Goal: Task Accomplishment & Management: Manage account settings

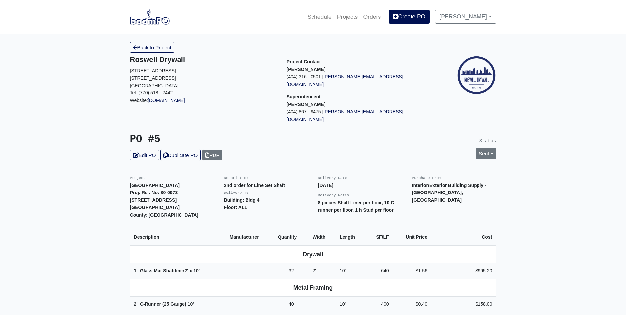
click at [150, 50] on link "Back to Project" at bounding box center [152, 47] width 45 height 11
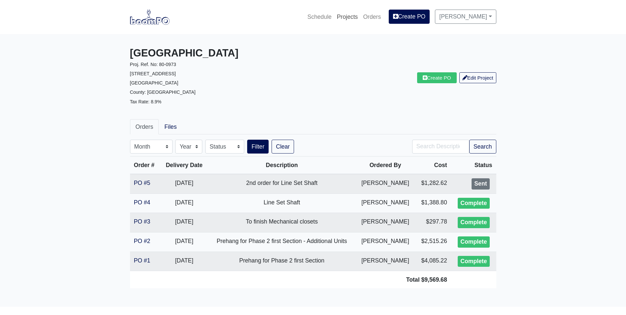
click at [356, 17] on link "Projects" at bounding box center [347, 17] width 26 height 15
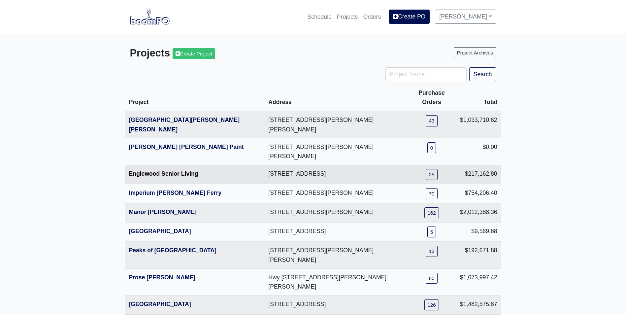
click at [148, 170] on link "Englewood Senior Living" at bounding box center [163, 173] width 69 height 7
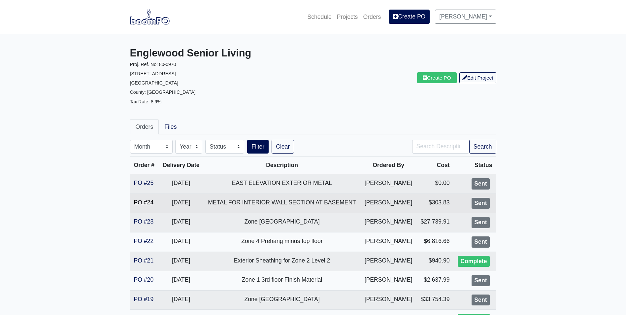
click at [138, 200] on link "PO #24" at bounding box center [144, 202] width 20 height 7
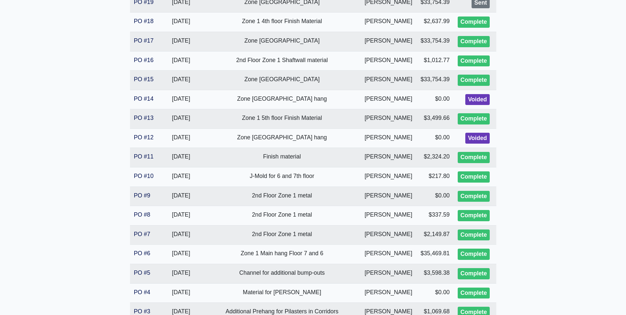
scroll to position [330, 0]
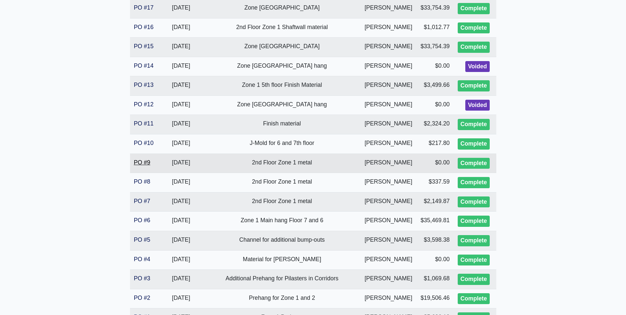
click at [136, 161] on link "PO #9" at bounding box center [142, 162] width 16 height 7
click at [146, 202] on link "PO #7" at bounding box center [142, 201] width 16 height 7
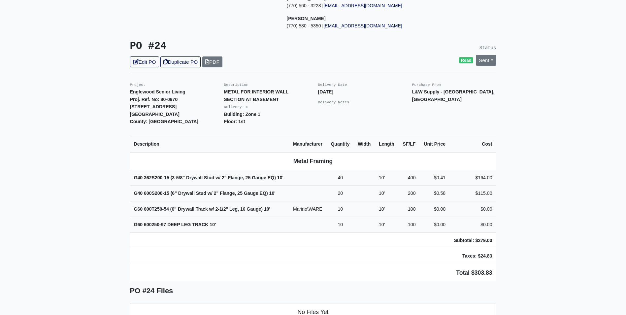
scroll to position [132, 0]
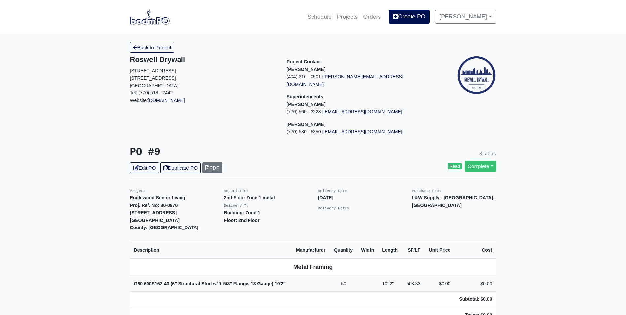
scroll to position [33, 0]
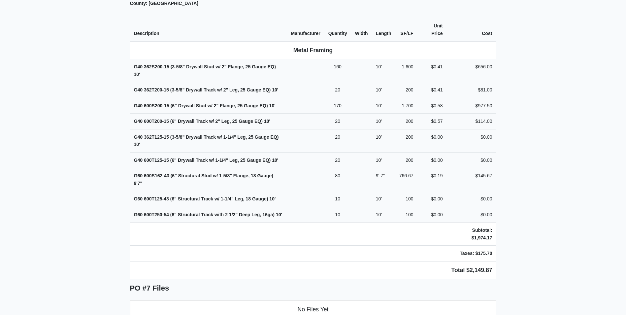
scroll to position [198, 0]
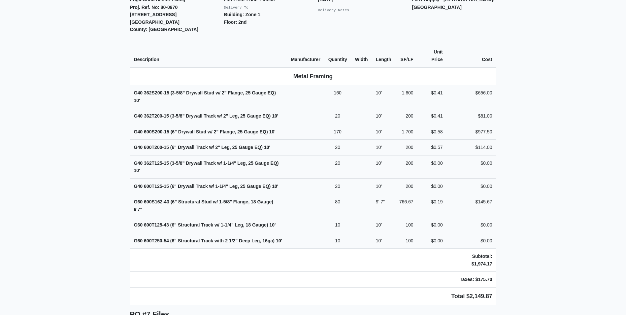
drag, startPoint x: 90, startPoint y: 89, endPoint x: 90, endPoint y: 136, distance: 47.2
click at [90, 136] on main "Back to Project Roswell Drywall 7000 Peachtree Dunwoody Rd NE Building 5, Suite…" at bounding box center [313, 238] width 626 height 805
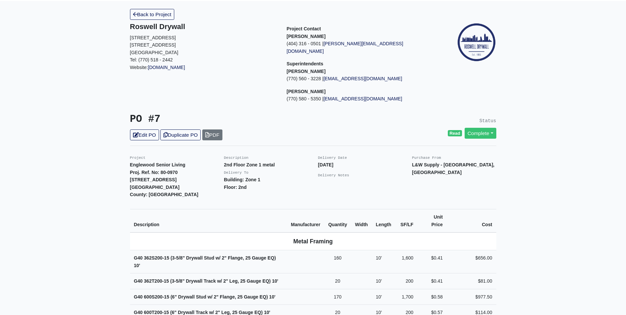
scroll to position [0, 0]
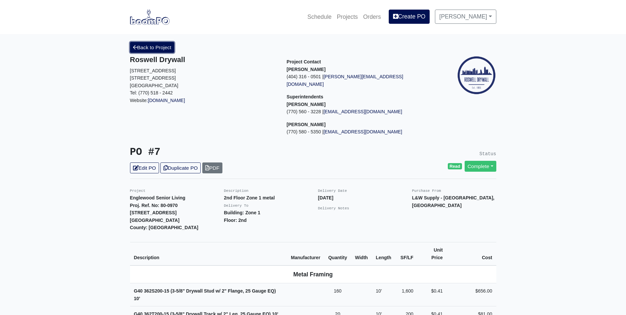
click at [147, 47] on link "Back to Project" at bounding box center [152, 47] width 45 height 11
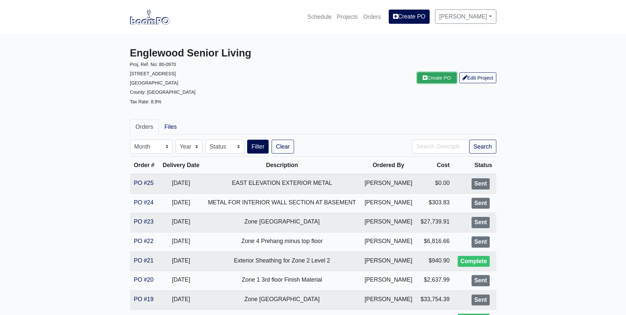
click at [427, 78] on link "Create PO" at bounding box center [437, 77] width 40 height 11
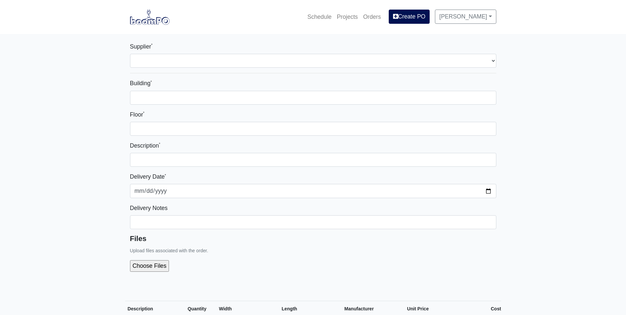
select select
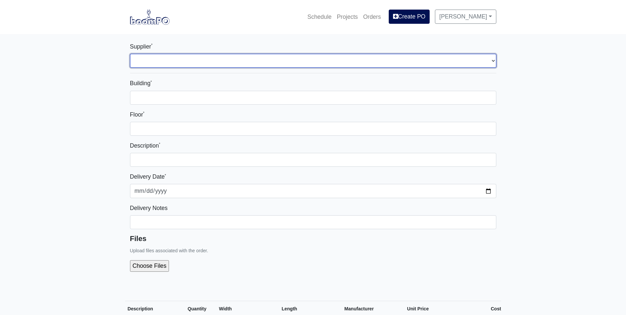
click at [175, 63] on select "Select one... L&W Supply - Mableton, GA" at bounding box center [313, 61] width 366 height 14
select select "1"
click at [130, 54] on select "Select one... L&W Supply - Mableton, GA" at bounding box center [313, 61] width 366 height 14
select select
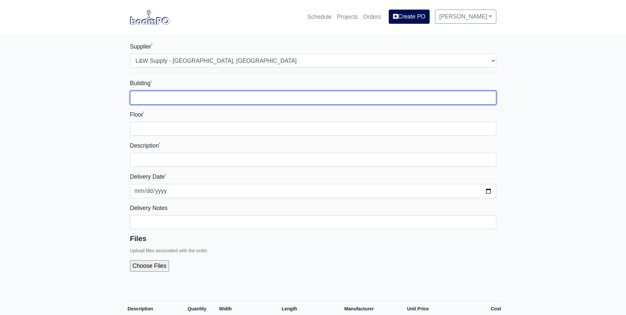
click at [164, 96] on input "Building *" at bounding box center [313, 98] width 366 height 14
click at [146, 97] on input "Building *" at bounding box center [313, 98] width 366 height 14
type input "o"
type input "Zone 2"
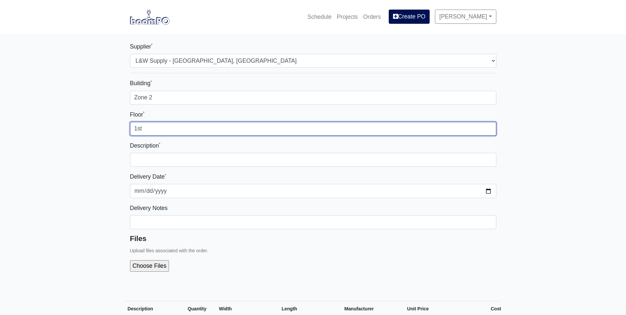
type input "1st"
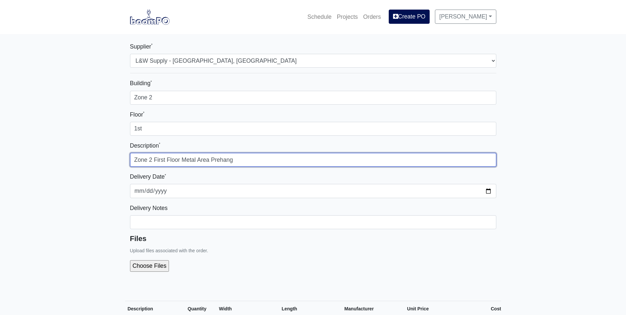
type input "Zone 2 First Floor Metal Area Prehang"
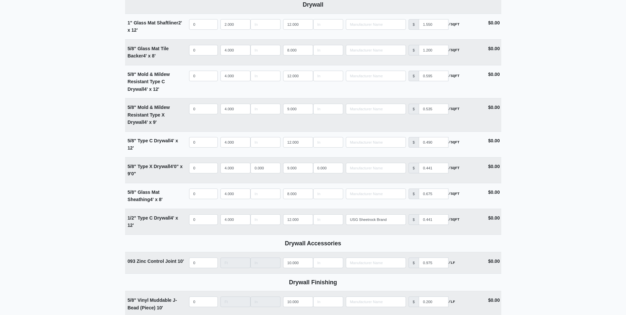
scroll to position [396, 0]
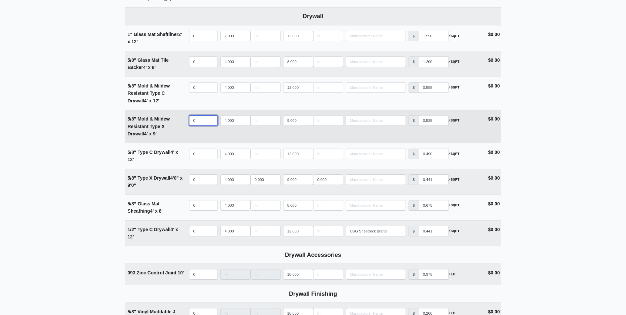
select select
click at [198, 121] on input "quantity" at bounding box center [203, 120] width 29 height 11
type input "5"
select select
type input "54"
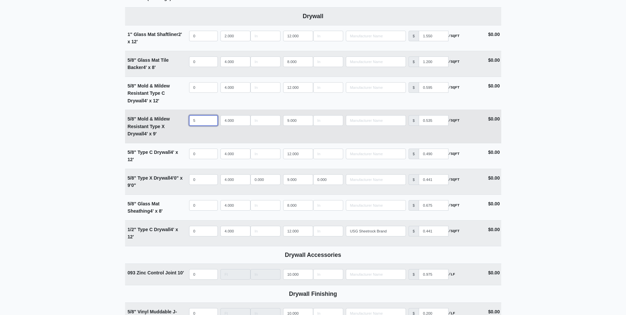
select select
type input "54"
type input "1"
select select
type input "10"
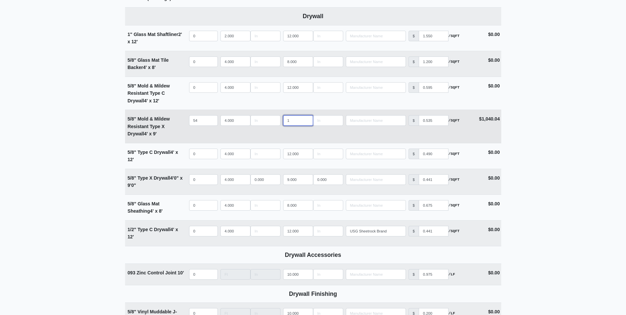
select select
type input "10"
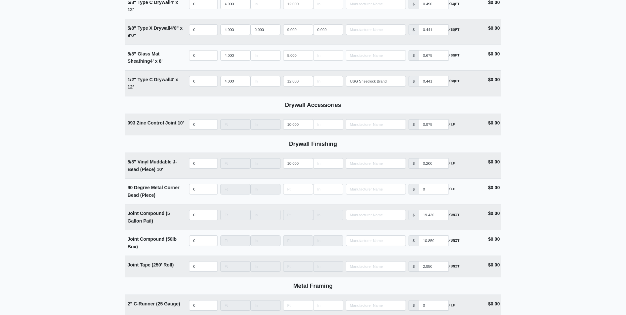
scroll to position [594, 0]
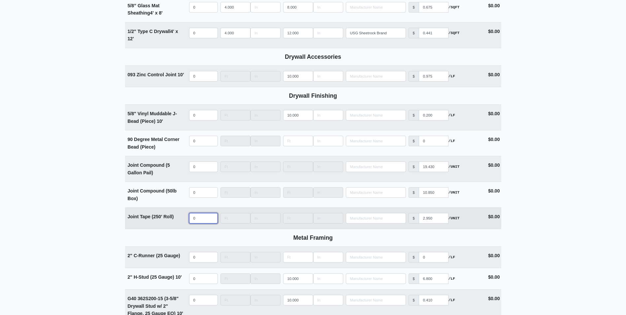
select select
click at [197, 223] on input "quantity" at bounding box center [203, 218] width 29 height 11
type input "2"
select select
type input "20"
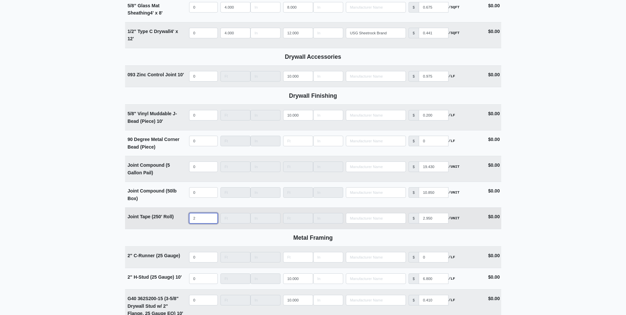
select select
type input "20"
select select
click at [194, 169] on input "quantity" at bounding box center [203, 166] width 29 height 11
type input "1"
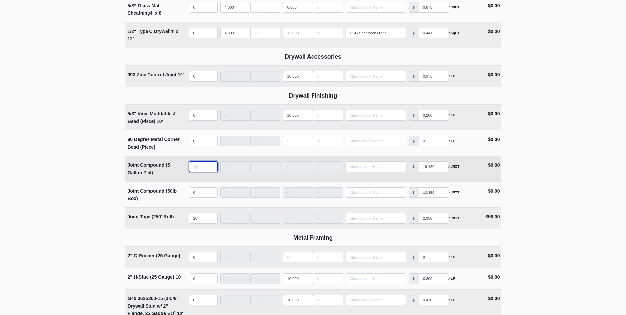
select select
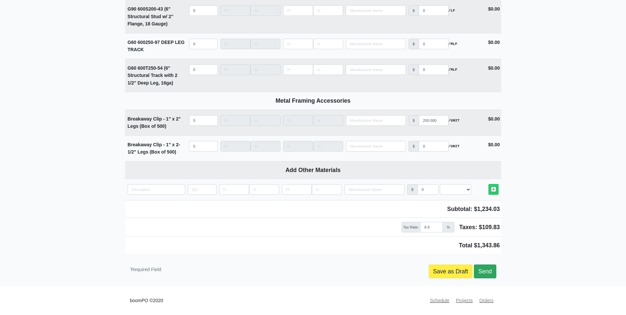
type input "1"
click at [488, 267] on link "Send" at bounding box center [485, 271] width 22 height 14
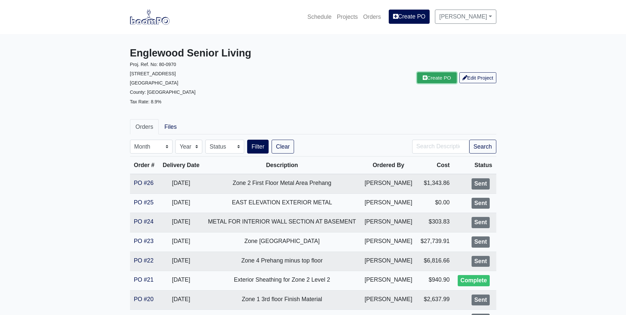
click at [434, 76] on link "Create PO" at bounding box center [437, 77] width 40 height 11
click at [476, 77] on link "Edit Project" at bounding box center [477, 77] width 37 height 11
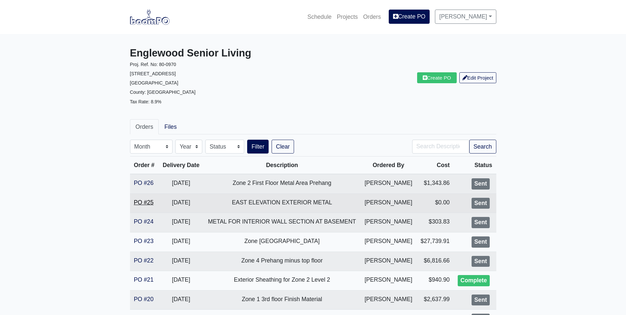
click at [136, 201] on link "PO #25" at bounding box center [144, 202] width 20 height 7
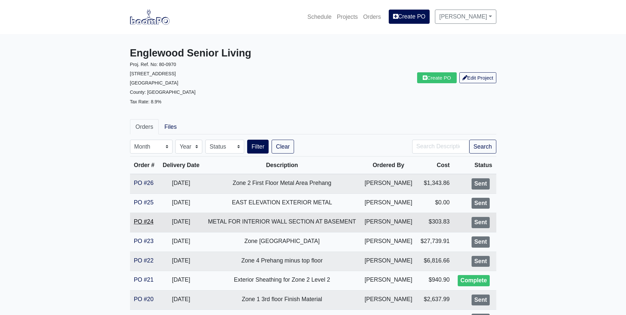
click at [139, 224] on link "PO #24" at bounding box center [144, 221] width 20 height 7
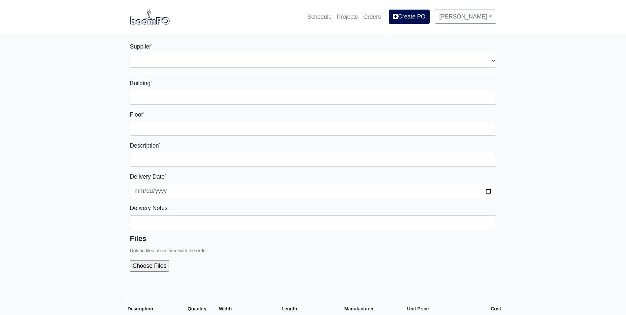
select select
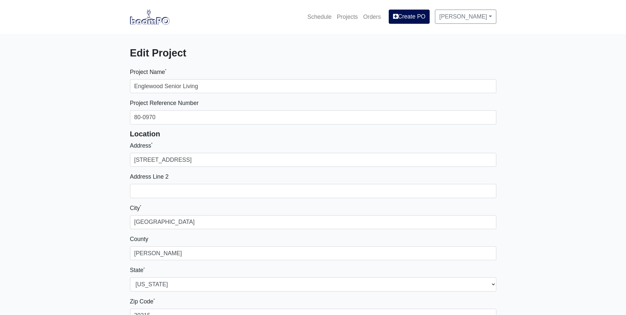
select select
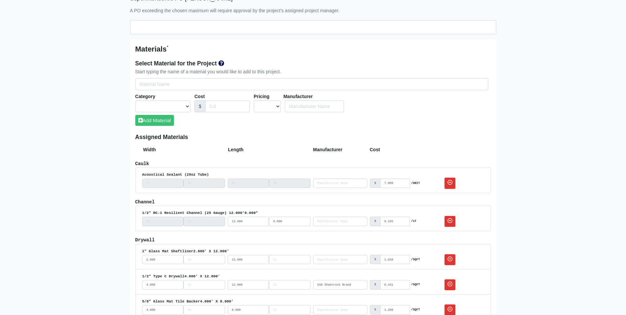
scroll to position [363, 0]
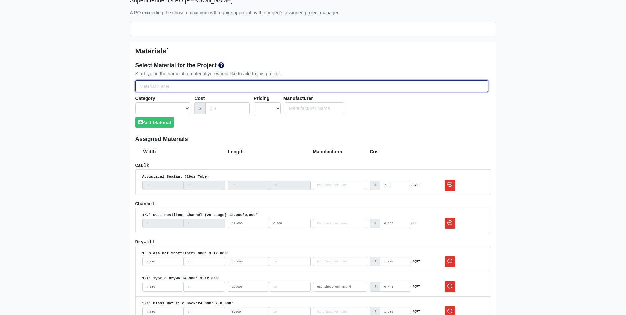
click at [151, 81] on input "Select Team Members for the Project" at bounding box center [311, 86] width 353 height 12
type input "i"
select select
type input "in"
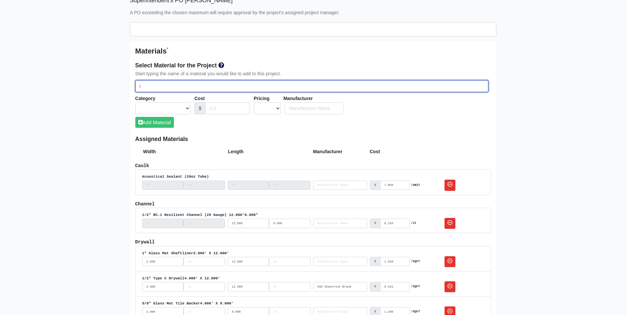
select select
type input "ins"
select select
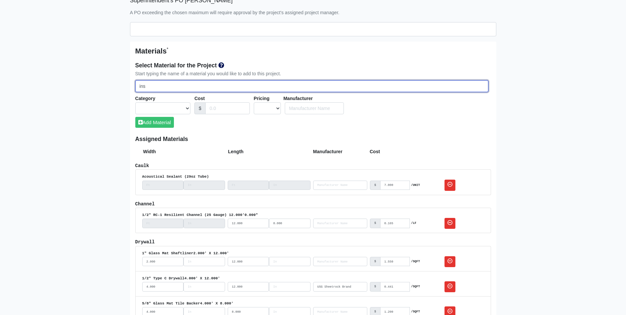
type input "insu"
select select
type input "insul"
select select
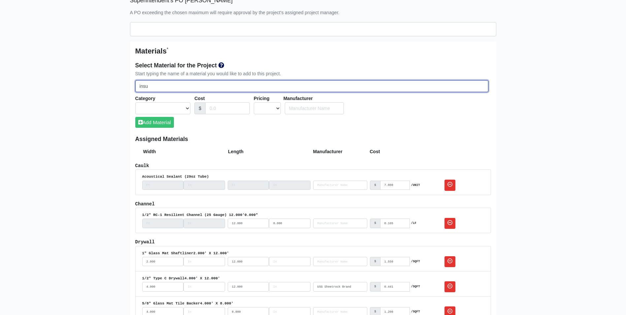
select select
type input "[MEDICAL_DATA]"
select select
type input "insulat"
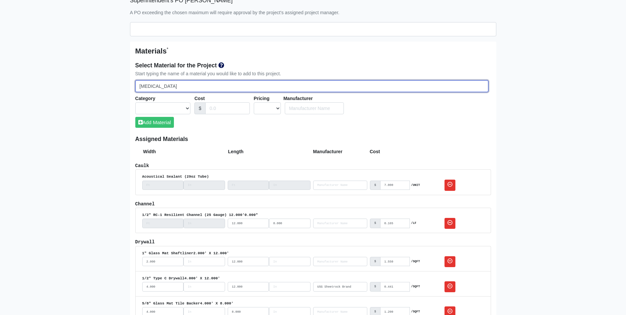
select select
type input "insulati"
select select
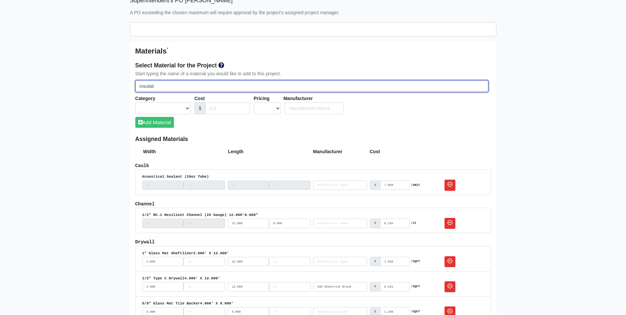
type input "insulatio"
select select
type input "insulation"
select select
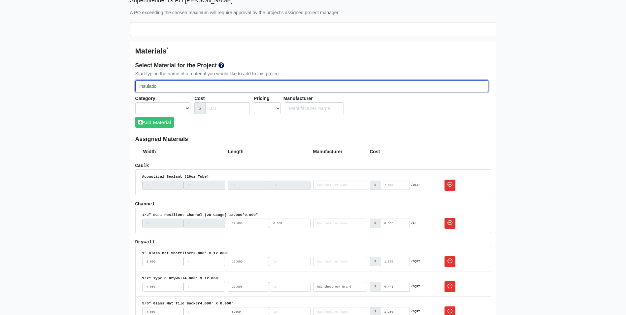
select select
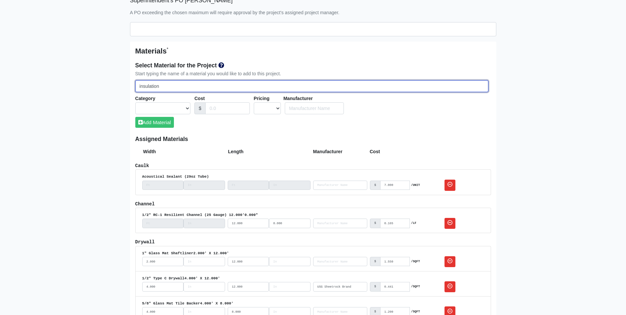
type input "insulation"
select select
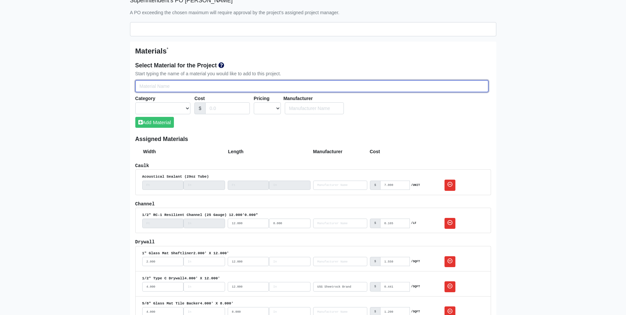
type input "I"
select select
type input "In"
select select
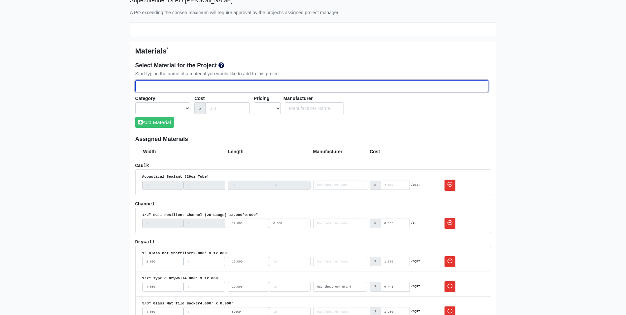
select select
type input "Ins"
select select
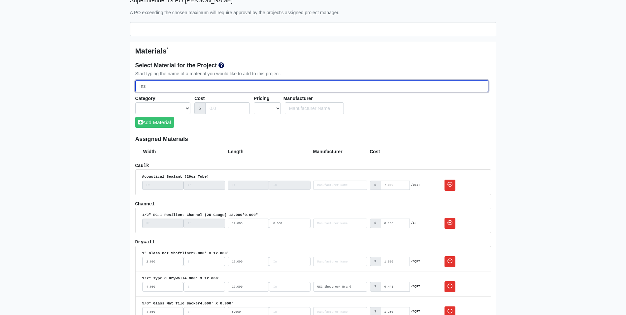
select select
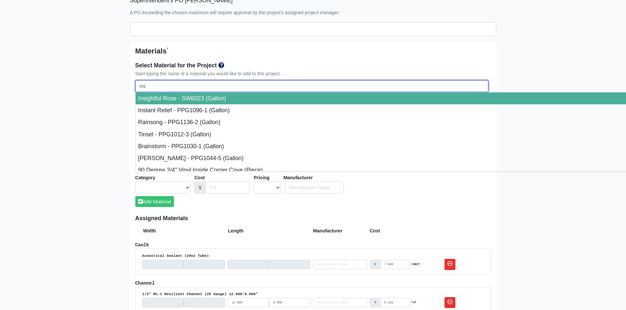
type input "Insu"
select select
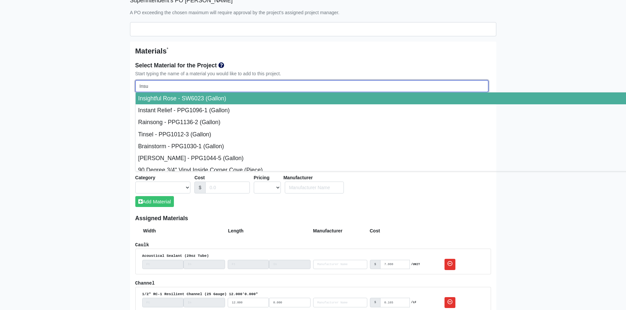
select select
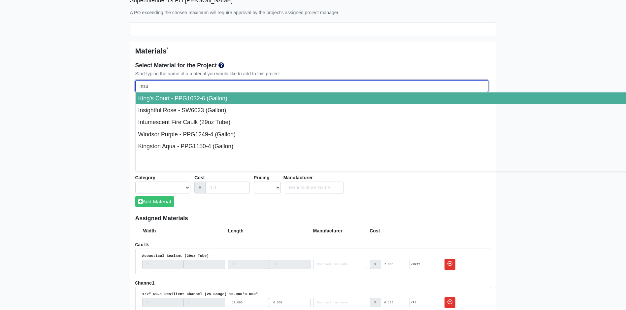
type input "Insul"
select select
type input "[MEDICAL_DATA]"
select select
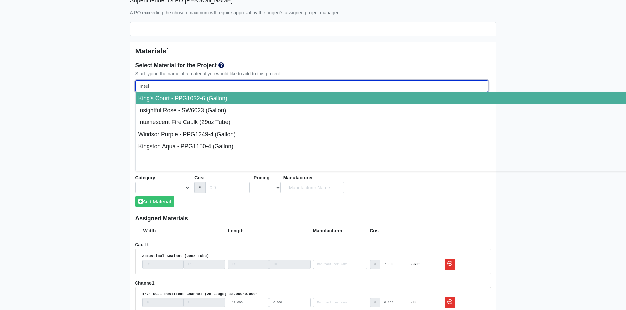
select select
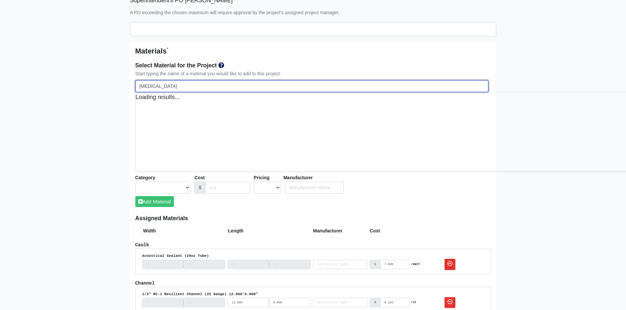
select select
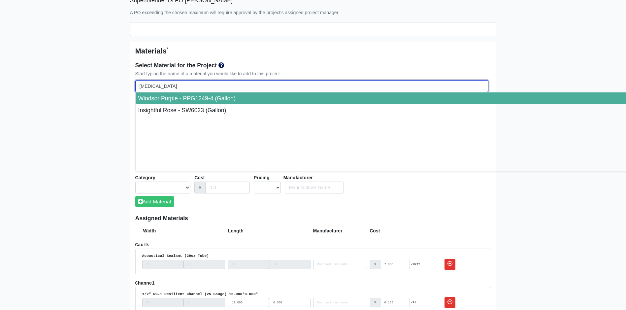
type input "Insulat"
select select
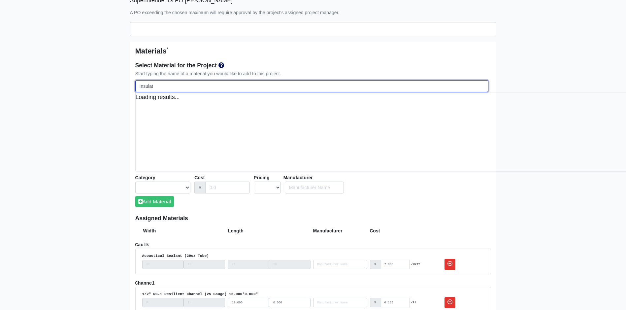
select select
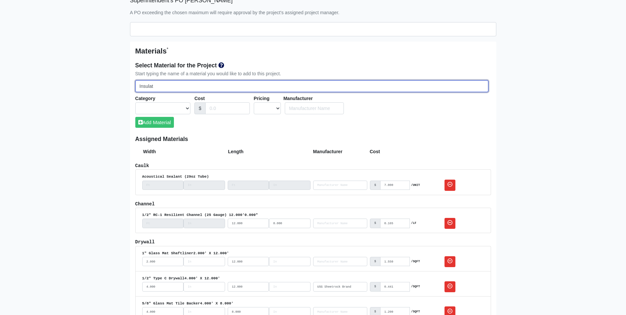
type input "[MEDICAL_DATA]"
select select
type input "Insul"
select select
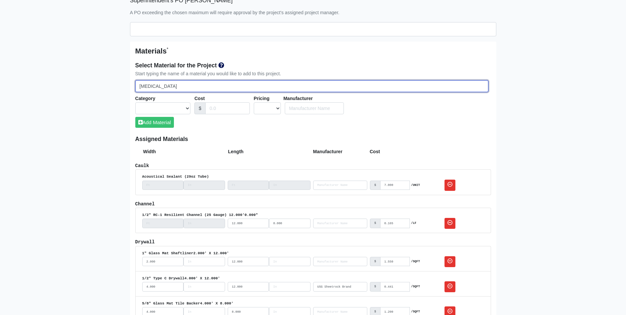
select select
type input "Insu"
select select
type input "Ins"
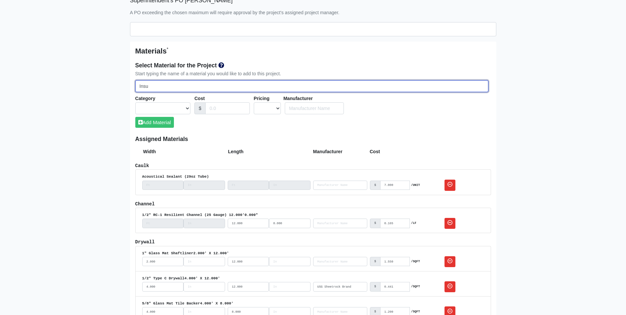
select select
type input "In"
select select
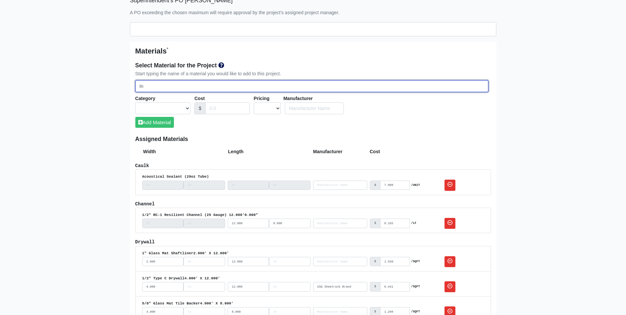
type input "I"
select select
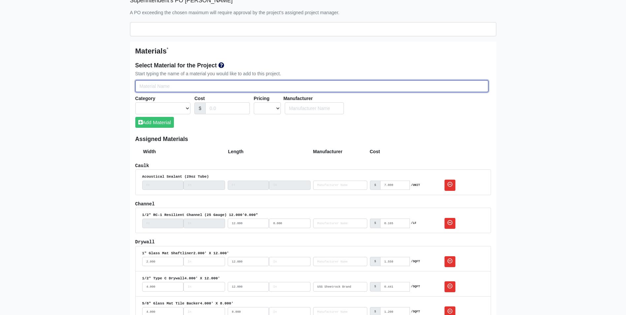
select select
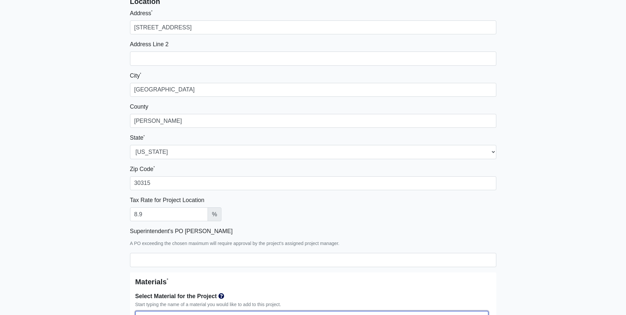
scroll to position [132, 0]
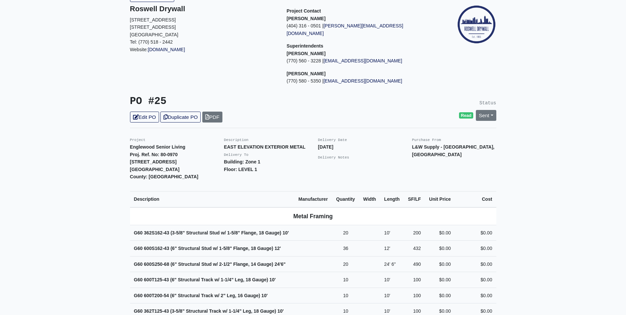
scroll to position [33, 0]
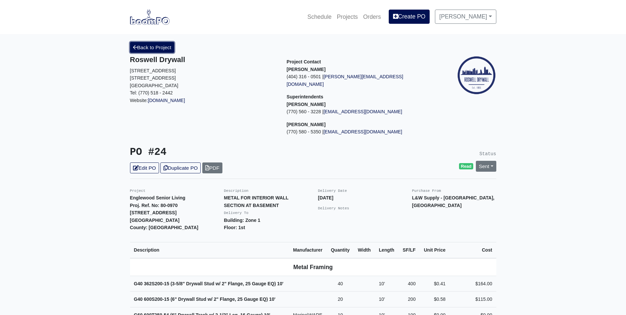
click at [153, 47] on link "Back to Project" at bounding box center [152, 47] width 45 height 11
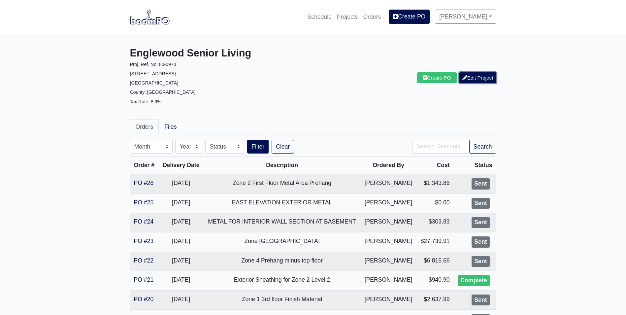
click at [464, 78] on icon at bounding box center [464, 77] width 5 height 5
click at [344, 13] on link "Projects" at bounding box center [347, 17] width 26 height 15
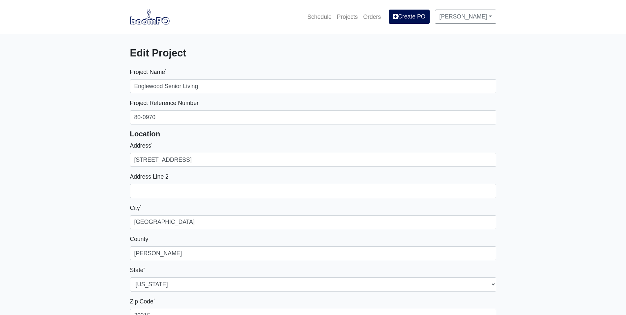
select select
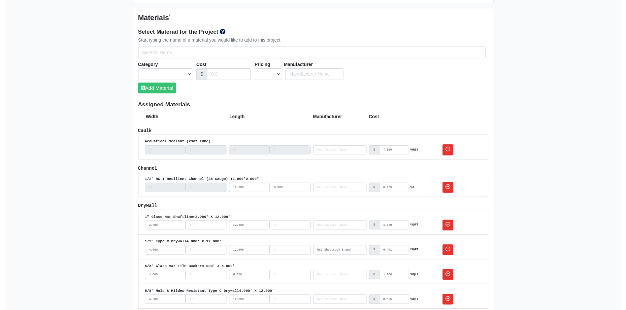
scroll to position [297, 0]
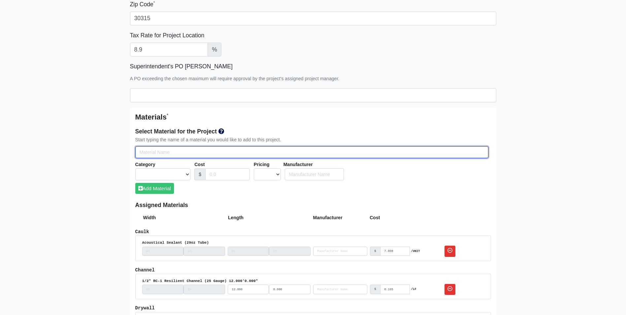
click at [180, 157] on input "Select Team Members for the Project" at bounding box center [311, 152] width 353 height 12
type input "r"
select select
type input "r-"
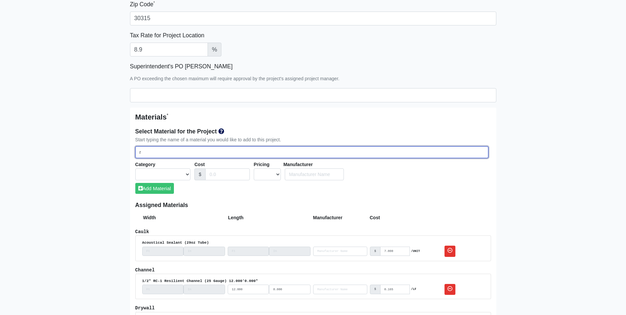
select select
type input "r-1"
select select
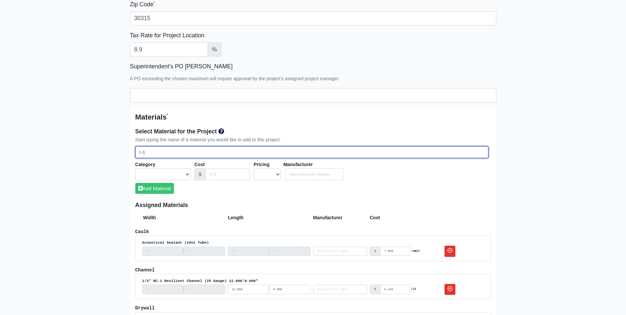
type input "r-19"
select select
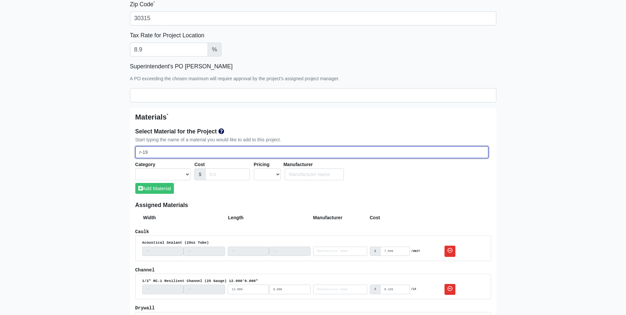
select select
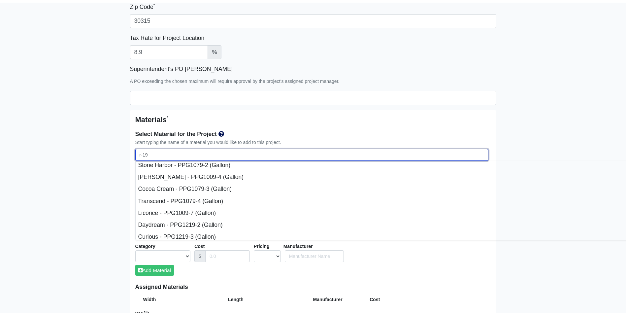
scroll to position [462, 0]
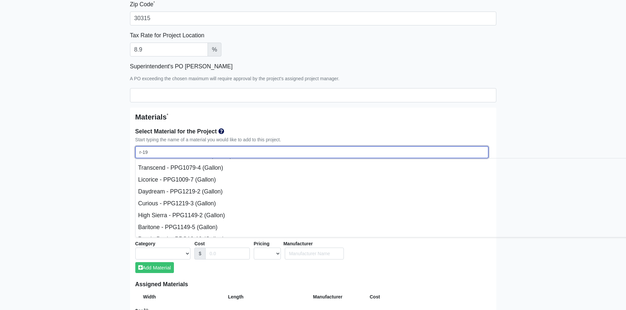
drag, startPoint x: 163, startPoint y: 150, endPoint x: 121, endPoint y: 149, distance: 41.9
select select
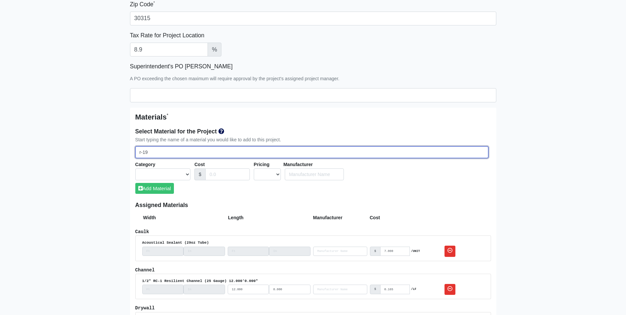
type input "r-19"
click at [160, 156] on input "r-19" at bounding box center [311, 152] width 353 height 12
drag, startPoint x: 168, startPoint y: 152, endPoint x: 111, endPoint y: 153, distance: 57.1
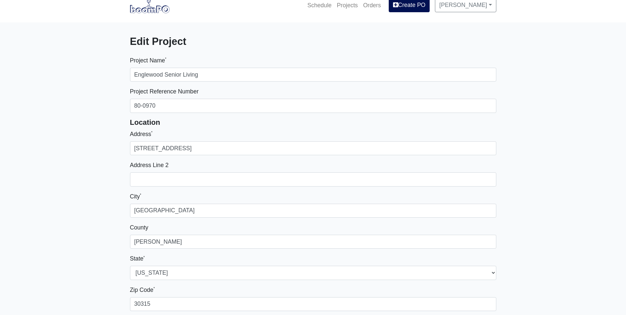
scroll to position [0, 0]
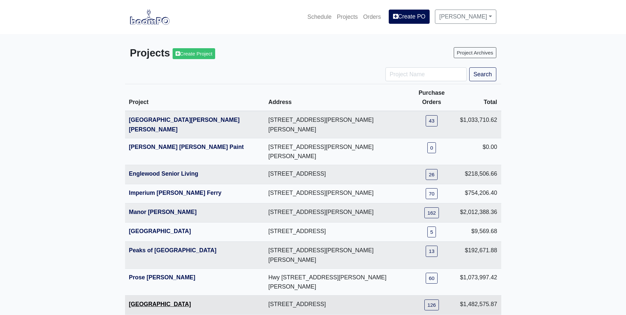
click at [148, 301] on link "[GEOGRAPHIC_DATA]" at bounding box center [160, 304] width 62 height 7
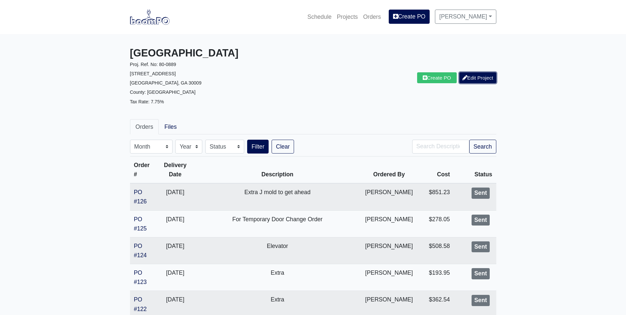
click at [481, 79] on link "Edit Project" at bounding box center [477, 77] width 37 height 11
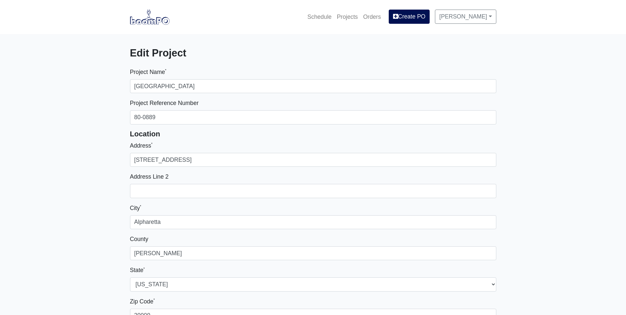
select select
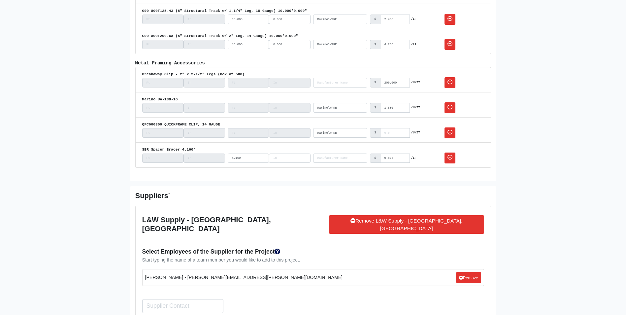
scroll to position [2871, 0]
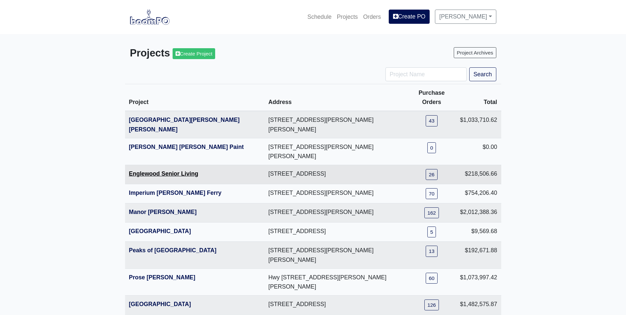
click at [144, 170] on link "Englewood Senior Living" at bounding box center [163, 173] width 69 height 7
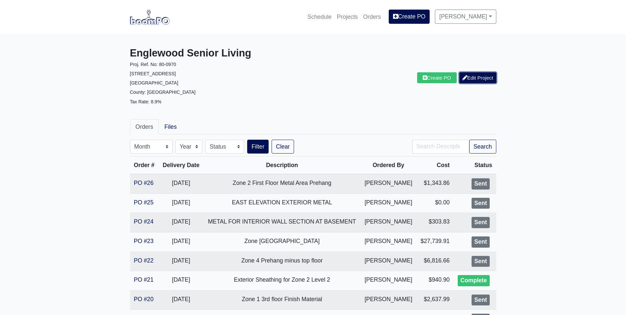
click at [472, 75] on link "Edit Project" at bounding box center [477, 77] width 37 height 11
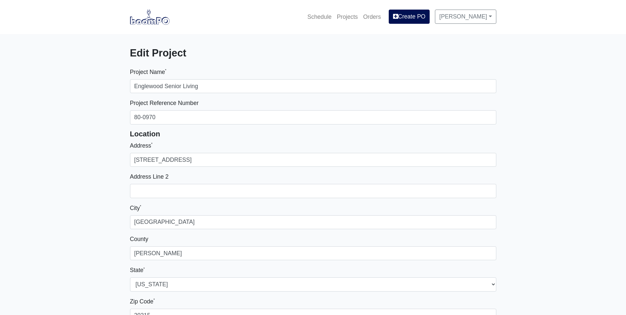
select select
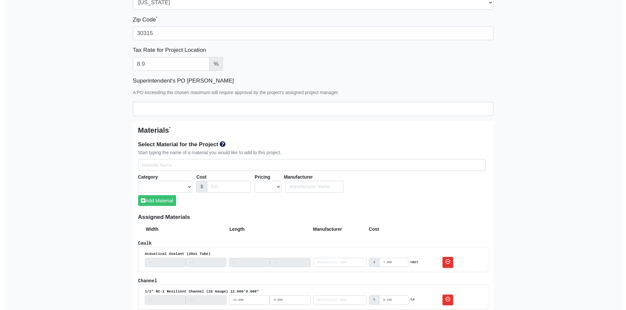
scroll to position [264, 0]
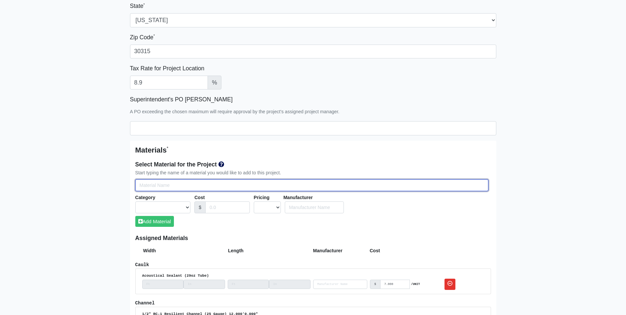
click at [146, 184] on input "Select Team Members for the Project" at bounding box center [311, 185] width 353 height 12
type input "b"
select select
type input "ba"
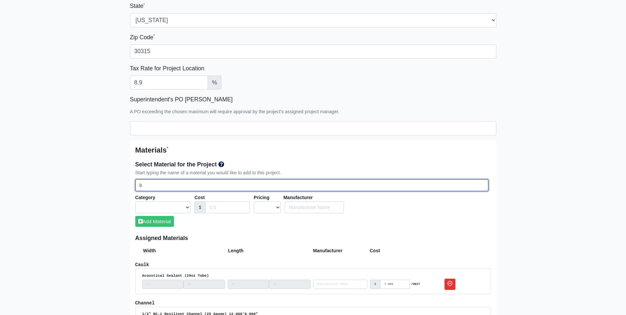
select select
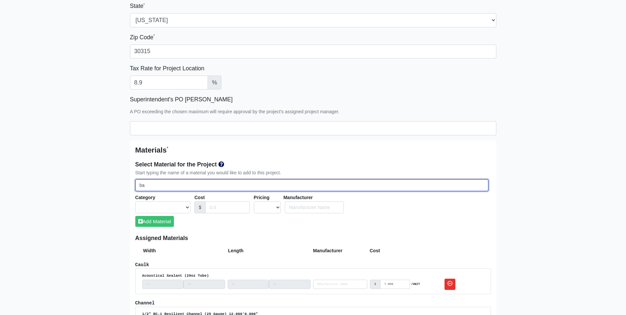
select select
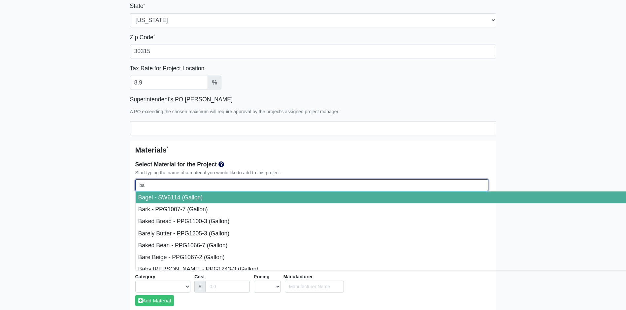
type input "bat"
select select
type input "batt"
select select
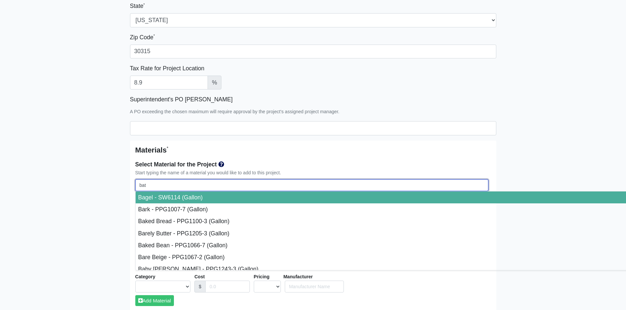
select select
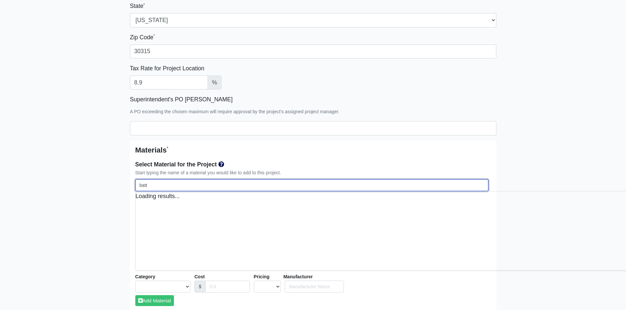
select select
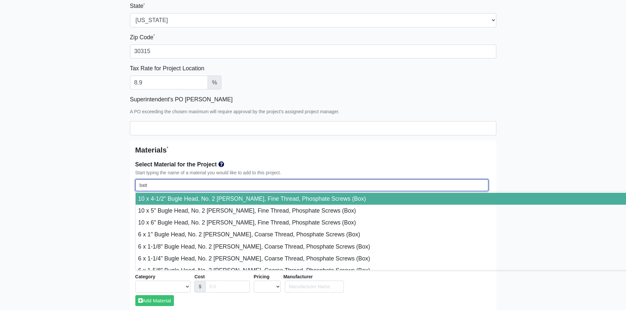
scroll to position [159, 0]
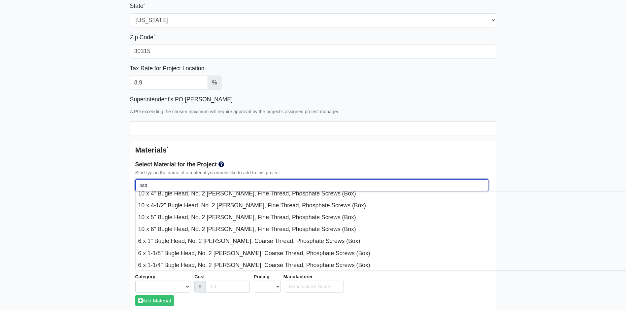
drag, startPoint x: 152, startPoint y: 183, endPoint x: 99, endPoint y: 186, distance: 52.8
select select
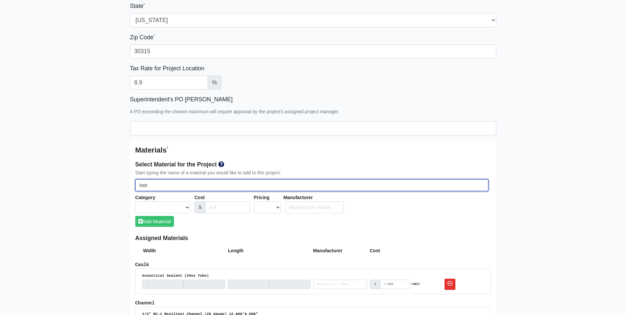
type input "i"
select select
type input "in"
select select
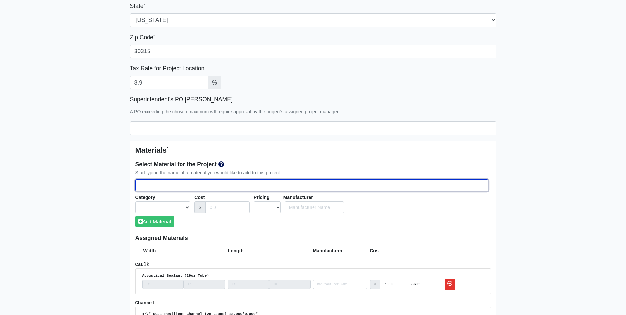
select select
type input "ins"
select select
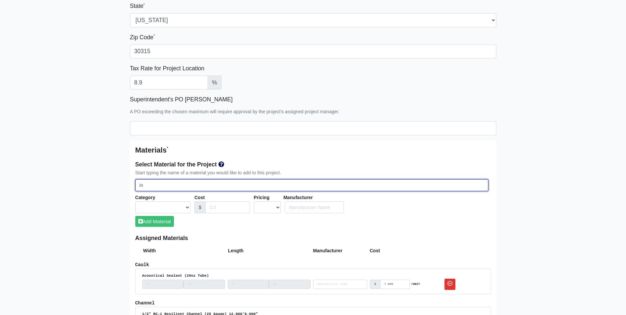
select select
type input "insu"
select select
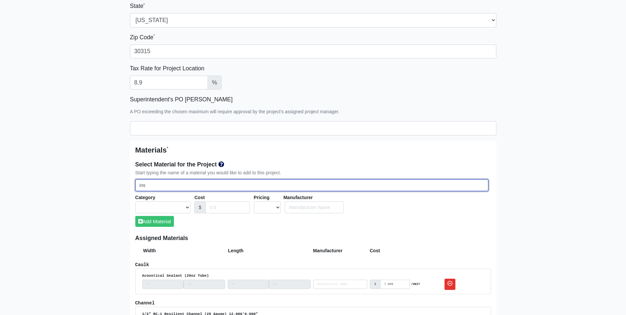
select select
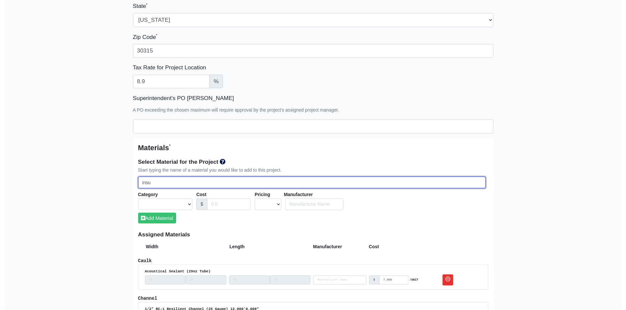
scroll to position [0, 0]
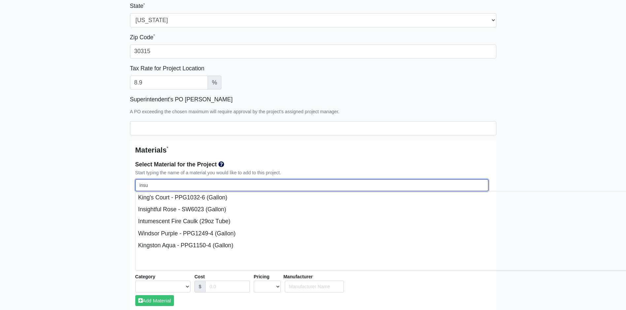
type input "insul"
select select
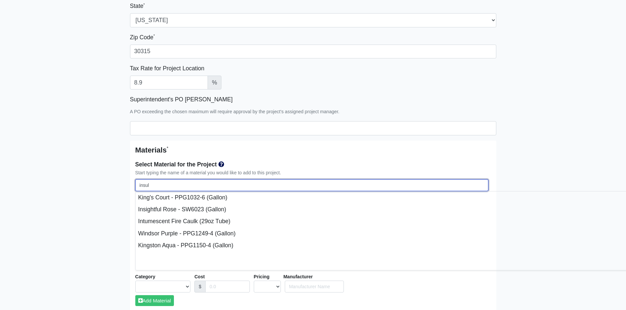
select select
drag, startPoint x: 155, startPoint y: 188, endPoint x: 117, endPoint y: 182, distance: 38.6
select select
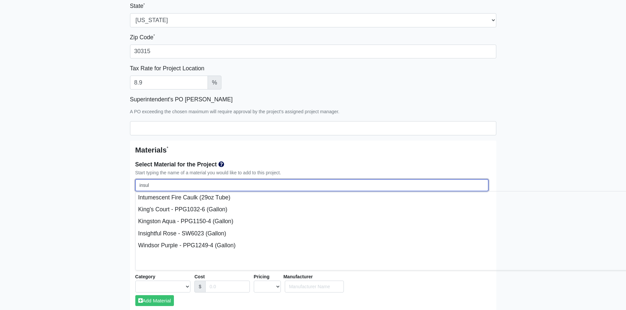
select select
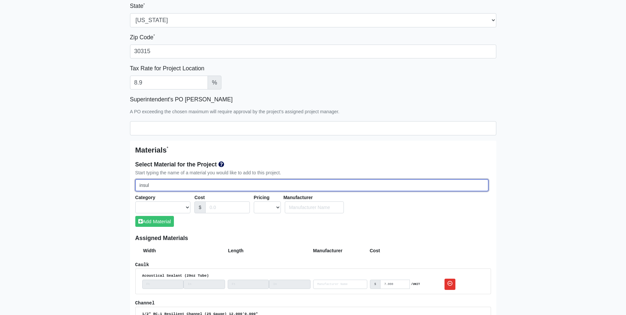
type input "f"
select select
type input "fi"
select select
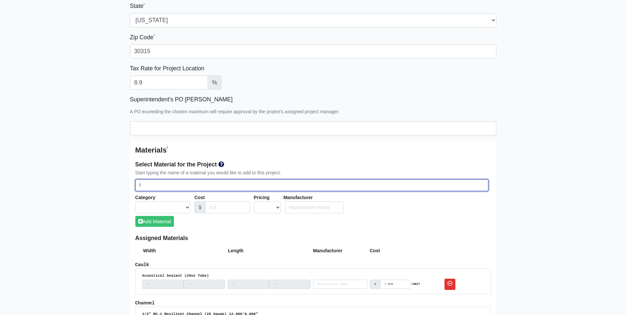
select select
type input "fib"
select select
type input "fibe"
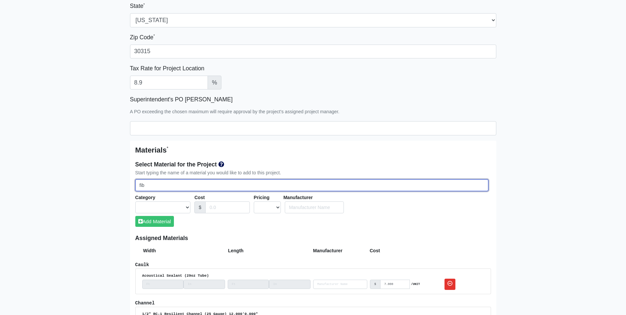
select select
type input "fiber"
select select
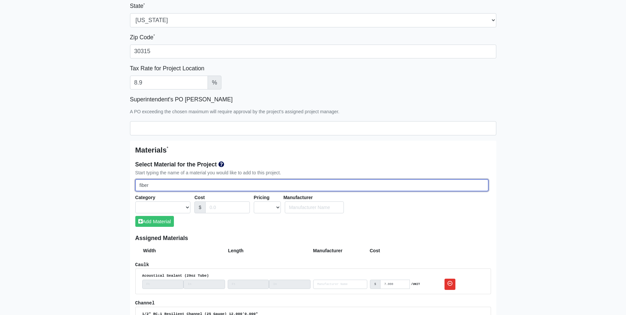
type input "fiberg"
select select
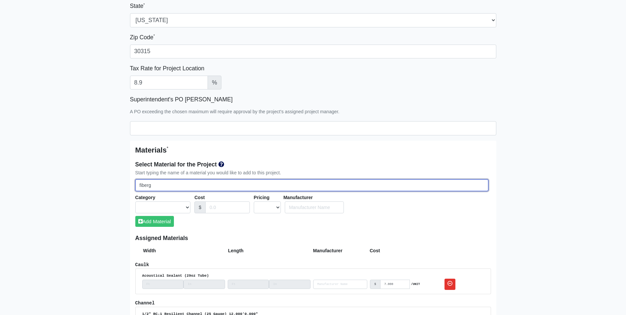
select select
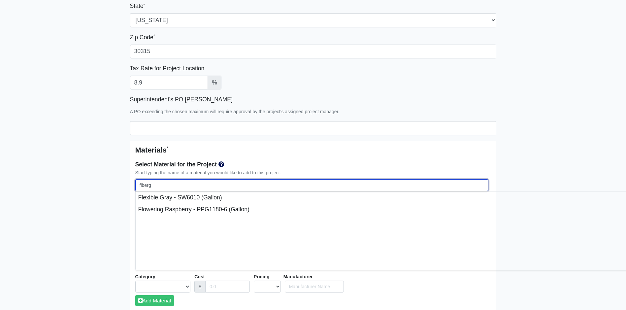
type input "fiber"
select select
type input "fibe"
select select
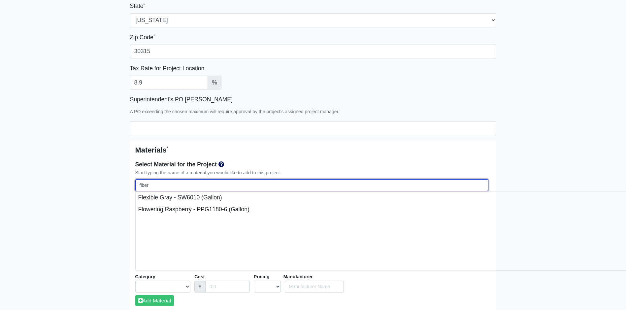
select select
type input "fib"
select select
type input "fi"
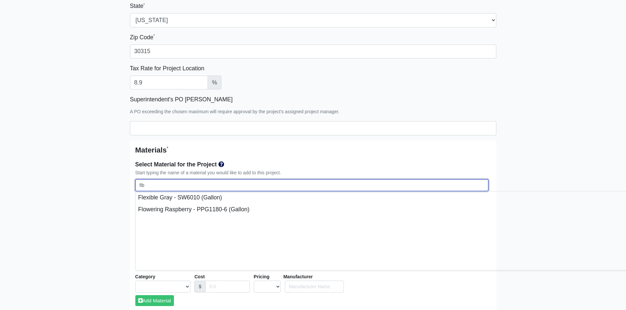
select select
type input "f"
select select
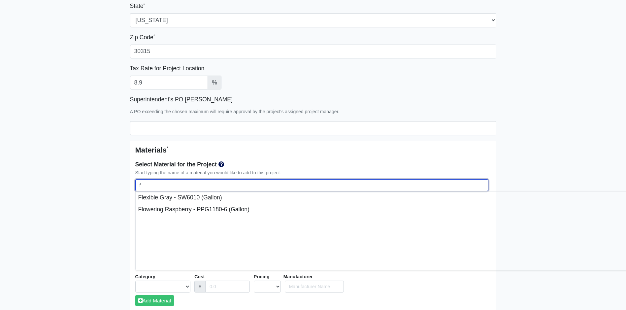
select select
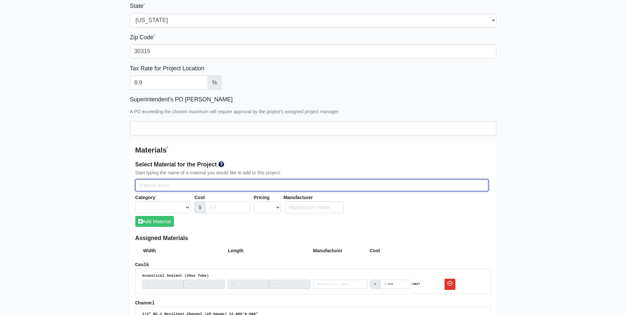
type input "r"
select select
type input "r-"
select select
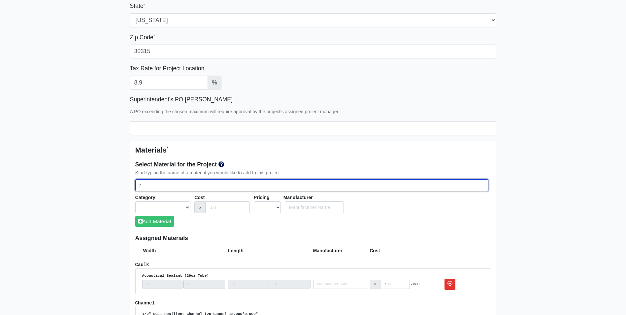
select select
type input "r-1"
select select
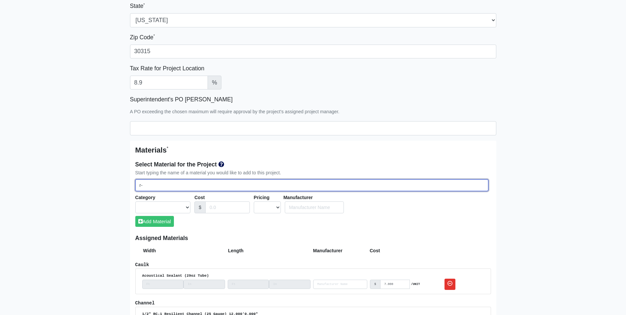
select select
type input "r-19"
select select
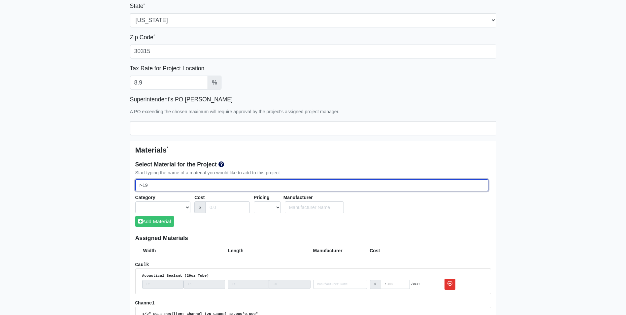
select select
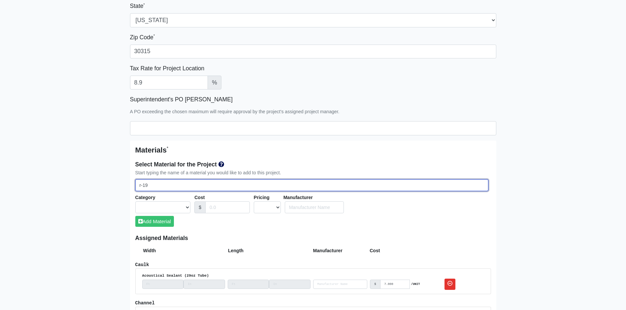
select select
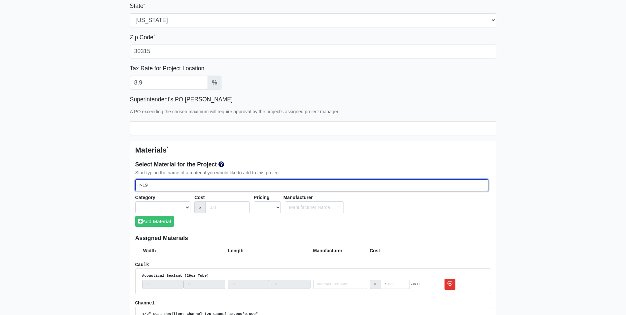
type input "r-1"
select select
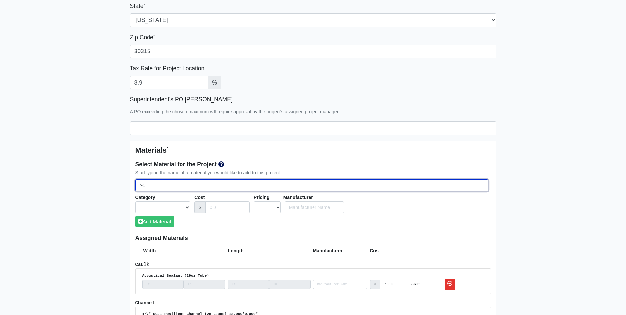
type input "r-"
select select
type input "r"
select select
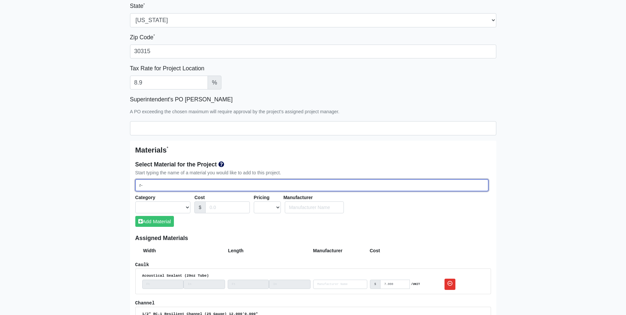
select select
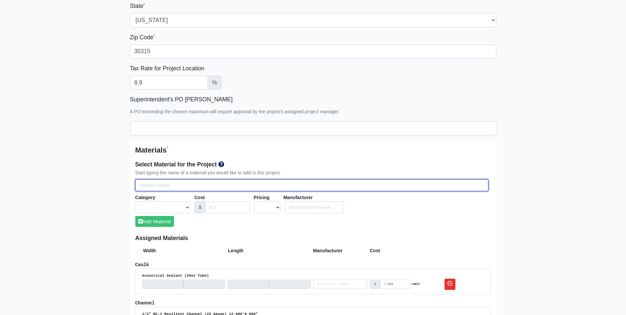
select select
type input "s"
select select
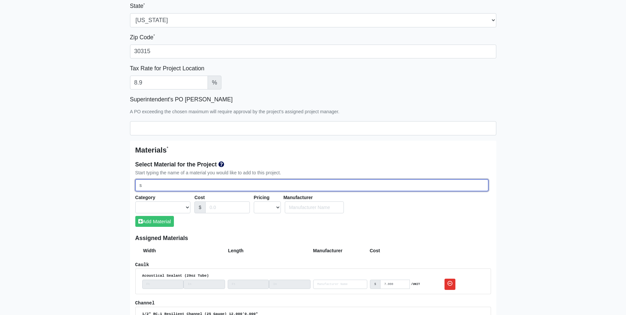
type input "sp"
select select
type input "spa"
select select
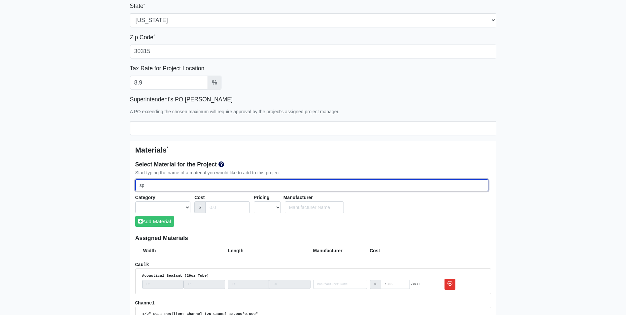
select select
type input "spaz"
select select
type input "spazz"
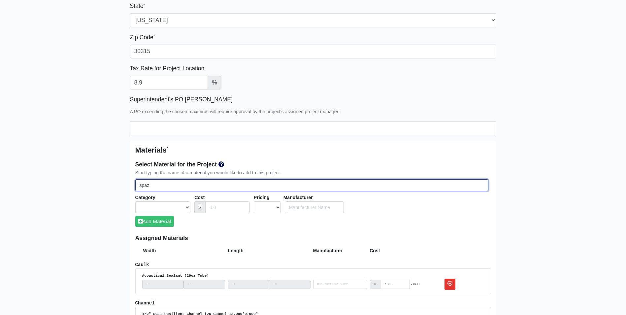
select select
type input "spazze"
select select
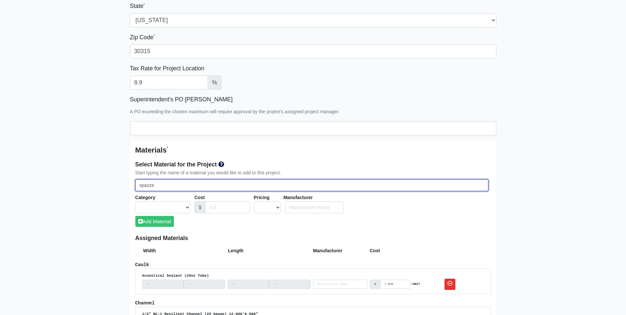
type input "spazzer"
select select
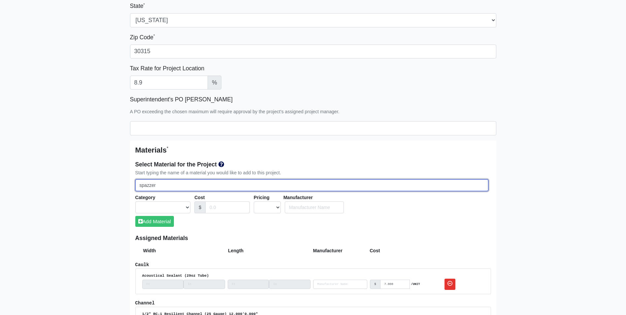
select select
type input "spazze"
select select
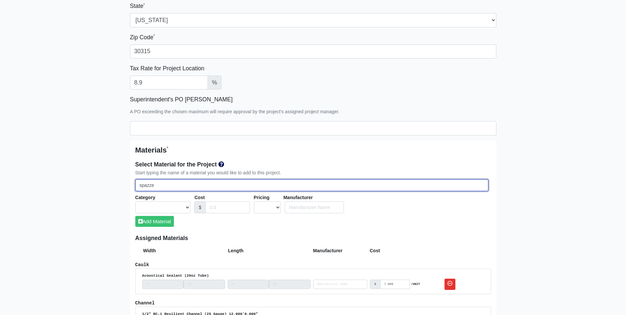
type input "spazz"
select select
type input "spaz"
select select
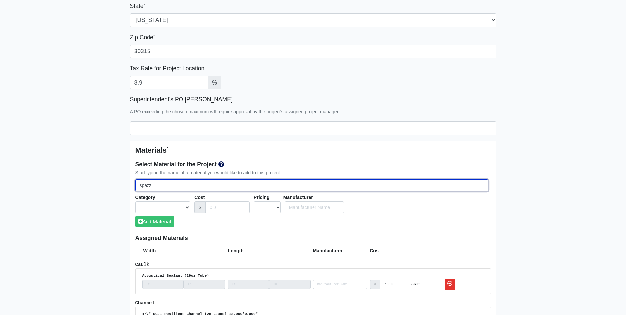
select select
type input "spa"
select select
type input "sp"
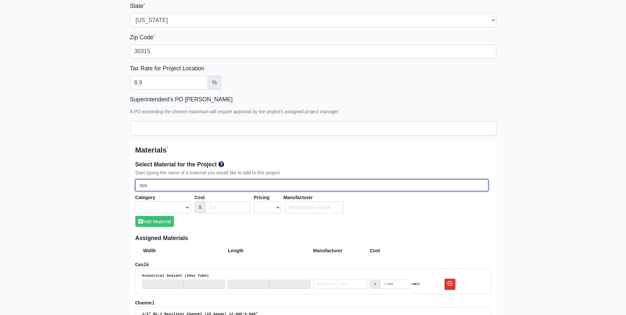
select select
type input "s"
select select
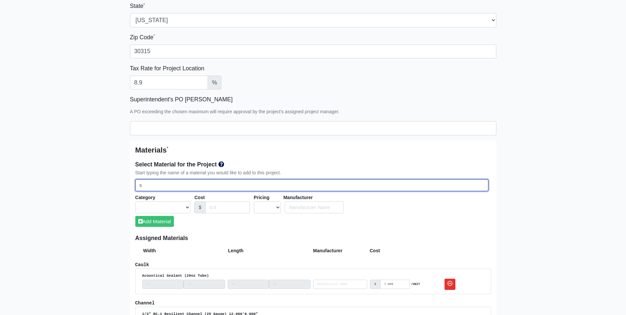
select select
type input "s"
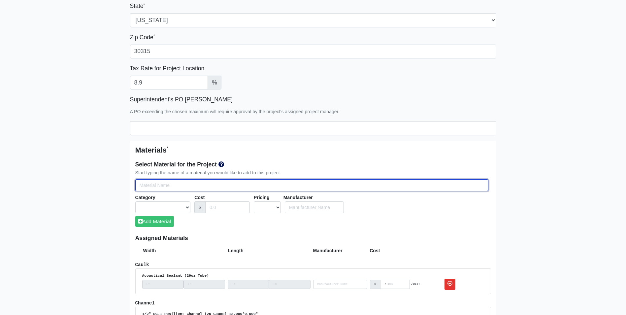
select select
type input "sb"
select select
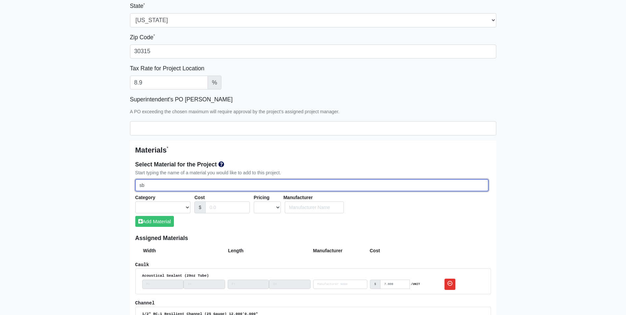
type input "sbr"
select select
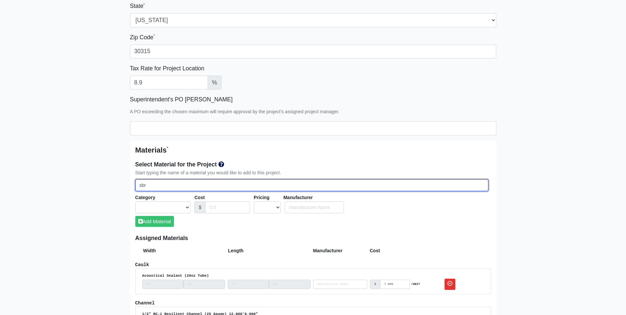
select select
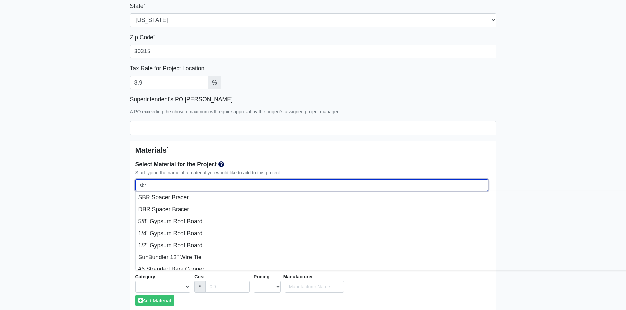
drag, startPoint x: 162, startPoint y: 186, endPoint x: 104, endPoint y: 179, distance: 58.6
select select
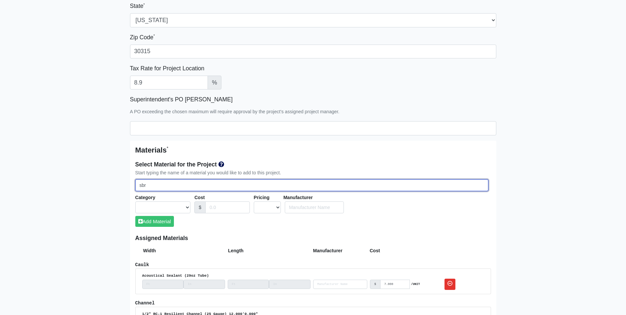
type input "c"
select select
type input "co"
select select
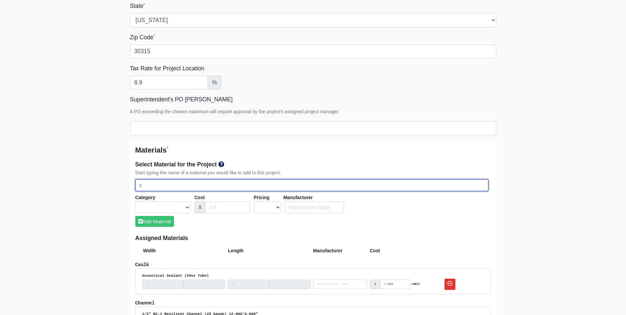
select select
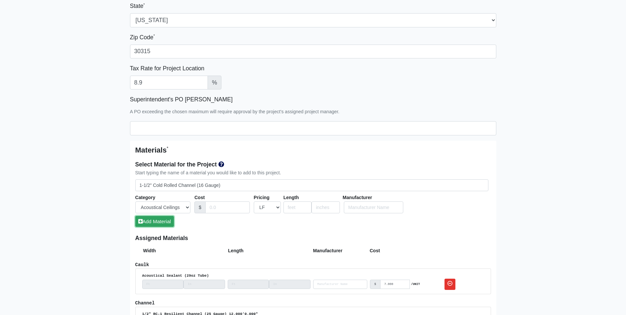
click at [154, 222] on button "Add Material" at bounding box center [154, 221] width 39 height 11
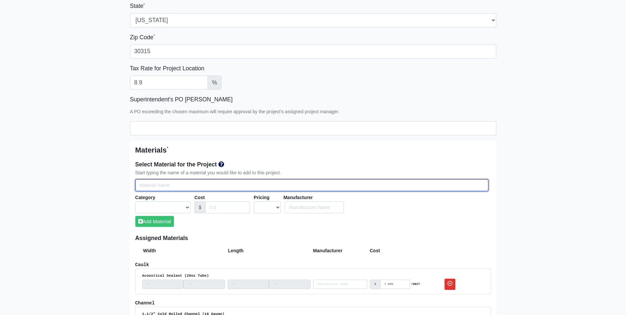
click at [142, 183] on input "Select Team Members for the Project" at bounding box center [311, 185] width 353 height 12
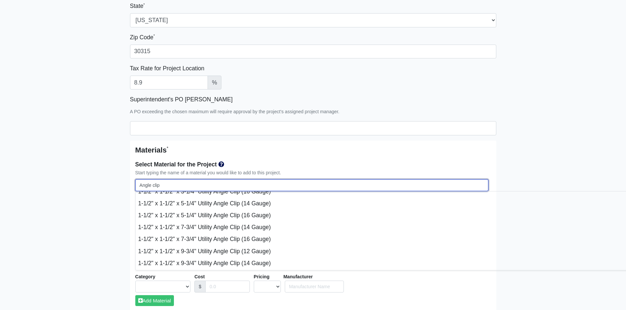
scroll to position [756, 0]
click at [139, 184] on input "Angle clip" at bounding box center [311, 185] width 353 height 12
drag, startPoint x: 161, startPoint y: 184, endPoint x: 121, endPoint y: 183, distance: 40.3
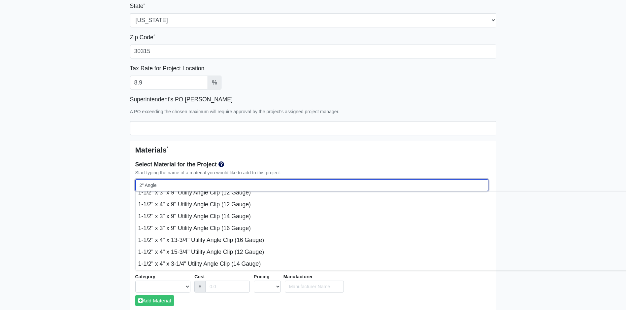
scroll to position [132, 0]
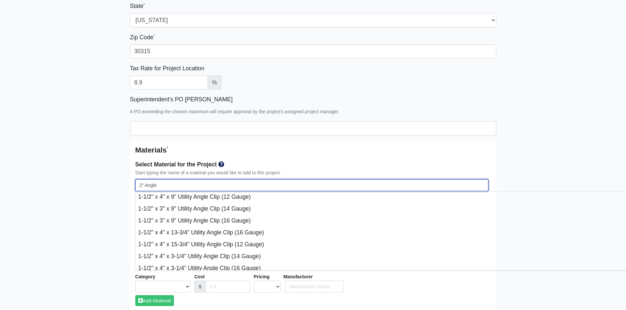
drag, startPoint x: 147, startPoint y: 187, endPoint x: 160, endPoint y: 187, distance: 12.5
click at [160, 187] on input "2" Angle" at bounding box center [311, 185] width 353 height 12
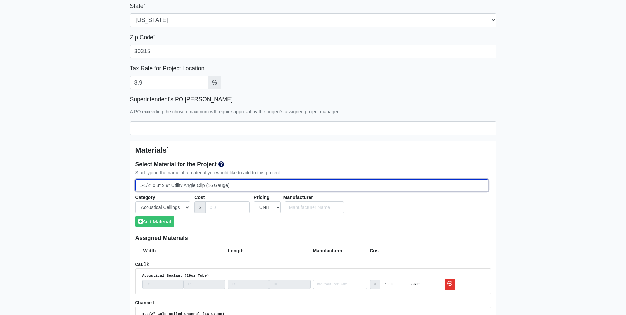
drag, startPoint x: 233, startPoint y: 185, endPoint x: 102, endPoint y: 187, distance: 130.7
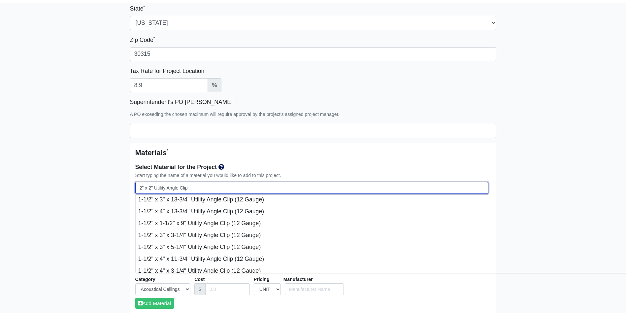
scroll to position [0, 0]
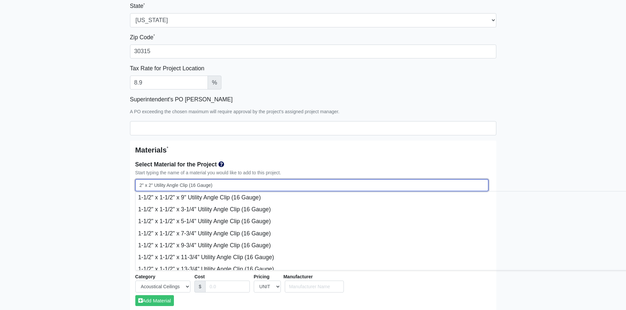
click at [267, 183] on input "2" x 2" Utility Angle Clip (16 Gauge)" at bounding box center [311, 185] width 353 height 12
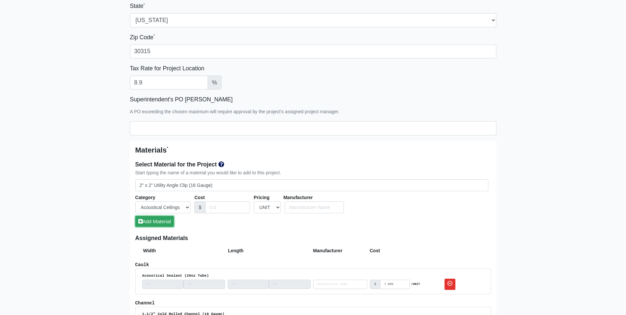
click at [155, 220] on button "Add Material" at bounding box center [154, 221] width 39 height 11
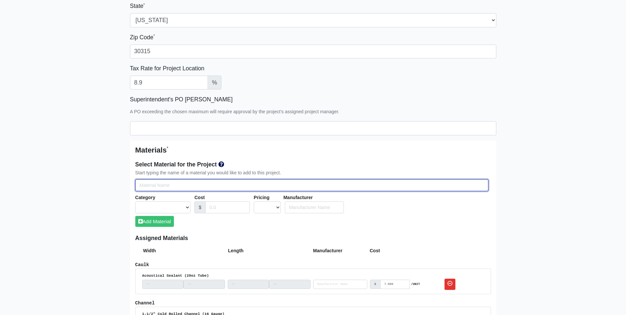
click at [157, 180] on input "Select Team Members for the Project" at bounding box center [311, 185] width 353 height 12
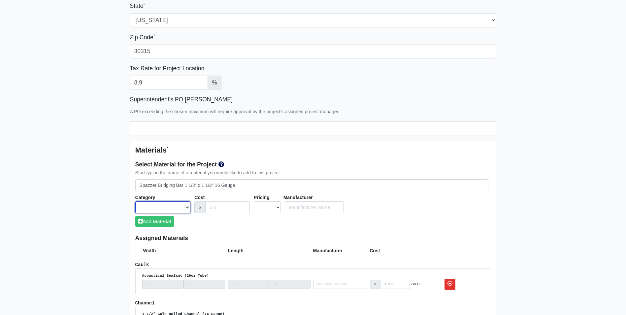
click at [179, 210] on select "Acoustical Ceilings Baffles and Blades Caulk Channel Clean Up Clouds & Canopies…" at bounding box center [162, 207] width 55 height 12
click at [135, 201] on select "Acoustical Ceilings Baffles and Blades Caulk Channel Clean Up Clouds & Canopies…" at bounding box center [162, 207] width 55 height 12
click at [259, 210] on select "UNIT MLF LF MSQFT SQFT" at bounding box center [267, 207] width 27 height 12
click at [254, 201] on select "UNIT MLF LF MSQFT SQFT" at bounding box center [267, 207] width 27 height 12
click at [156, 222] on button "Add Material" at bounding box center [154, 221] width 39 height 11
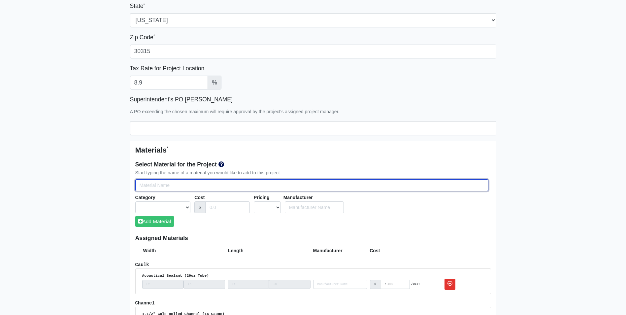
click at [140, 181] on input "Select Team Members for the Project" at bounding box center [311, 185] width 353 height 12
click at [187, 187] on input "R-19 Unfaced" at bounding box center [311, 185] width 353 height 12
click at [222, 186] on input "R-19 Unfaced Fiberglass Insulation" at bounding box center [311, 185] width 353 height 12
click at [237, 184] on input "R-19 Unfaced Fiberglass Insulation 16"x" at bounding box center [311, 185] width 353 height 12
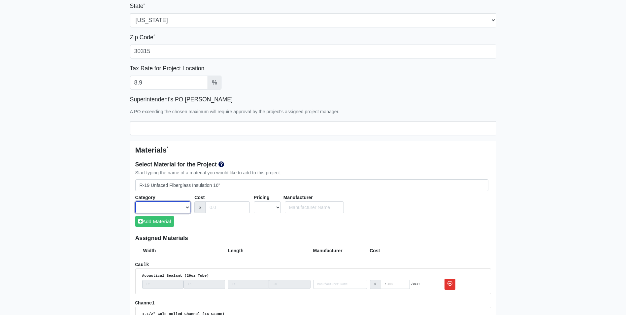
click at [187, 207] on select "Acoustical Ceilings Baffles and Blades Caulk Channel Clean Up Clouds & Canopies…" at bounding box center [162, 207] width 55 height 12
click at [135, 201] on select "Acoustical Ceilings Baffles and Blades Caulk Channel Clean Up Clouds & Canopies…" at bounding box center [162, 207] width 55 height 12
click at [219, 205] on input "Cost" at bounding box center [227, 207] width 45 height 12
click at [276, 205] on select "UNIT MLF LF MSQFT SQFT" at bounding box center [267, 207] width 27 height 12
click at [254, 201] on select "UNIT MLF LF MSQFT SQFT" at bounding box center [267, 207] width 27 height 12
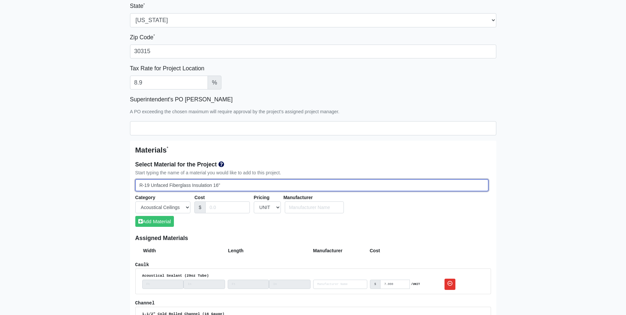
click at [245, 187] on input "R-19 Unfaced Fiberglass Insulation 16"" at bounding box center [311, 185] width 353 height 12
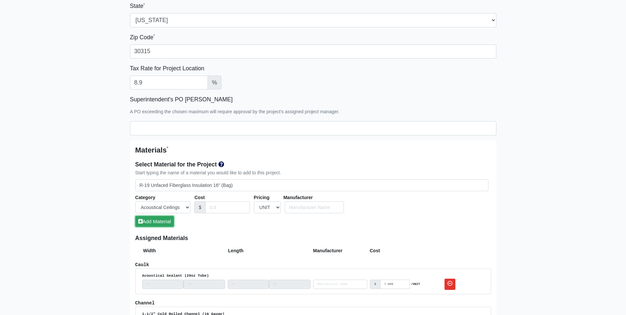
click at [154, 224] on button "Add Material" at bounding box center [154, 221] width 39 height 11
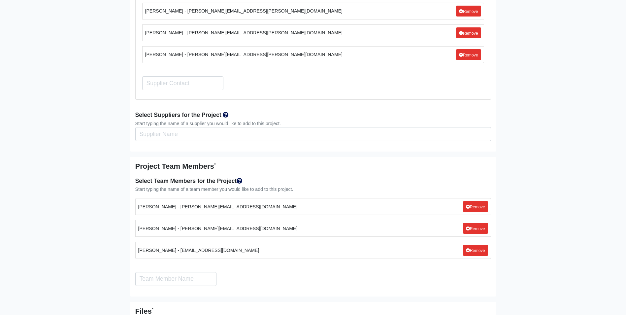
scroll to position [1947, 0]
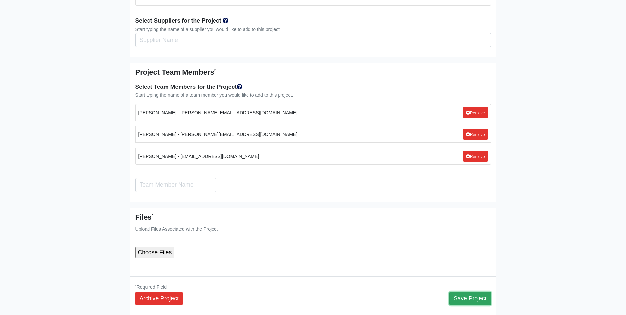
click at [470, 291] on button "Save Project" at bounding box center [470, 298] width 42 height 14
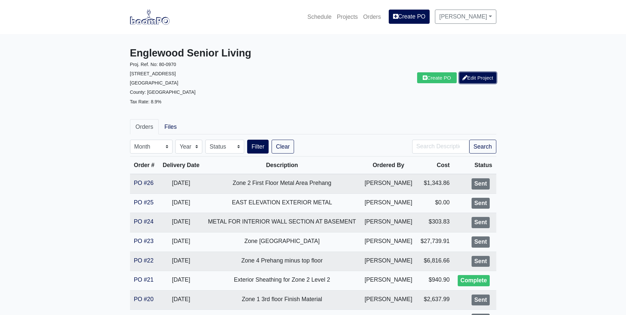
click at [475, 78] on link "Edit Project" at bounding box center [477, 77] width 37 height 11
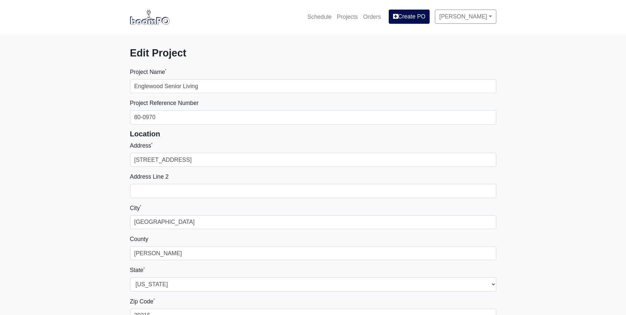
select select
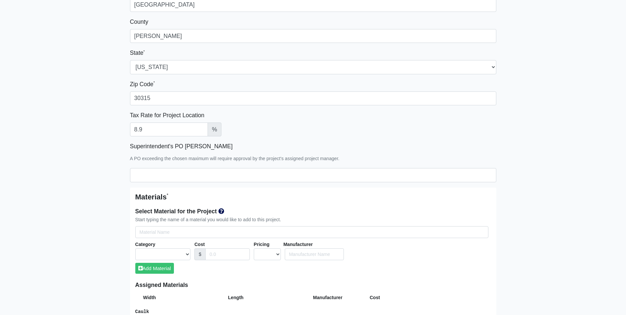
scroll to position [231, 0]
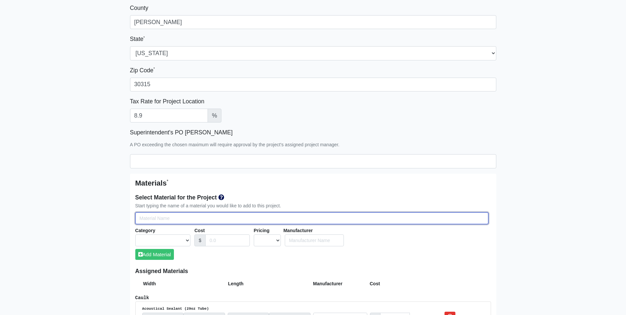
click at [146, 218] on input "Select Team Members for the Project" at bounding box center [311, 218] width 353 height 12
type input "6"
select select
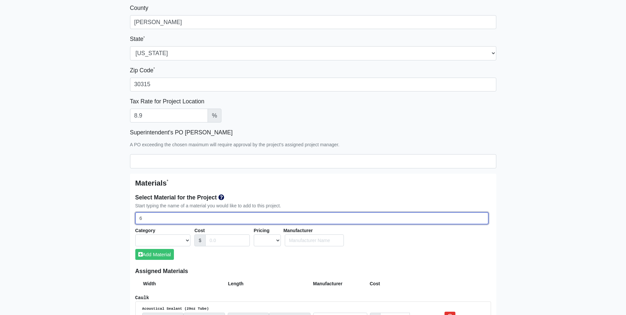
select select
type input "6""
select select
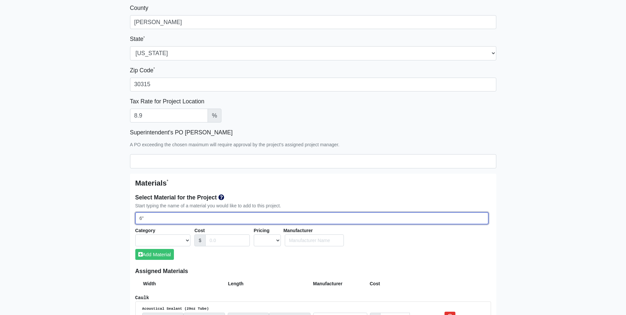
select select
type input "6""
select select
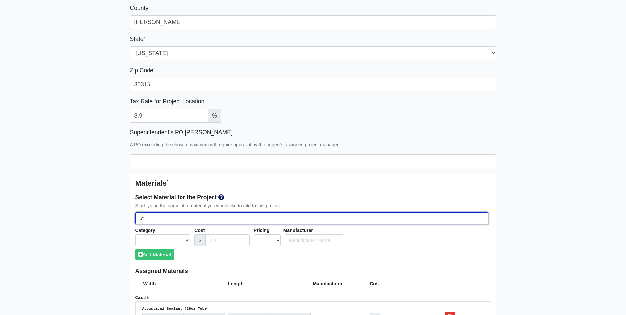
select select
type input "6" F"
select select
type input "6" Fl"
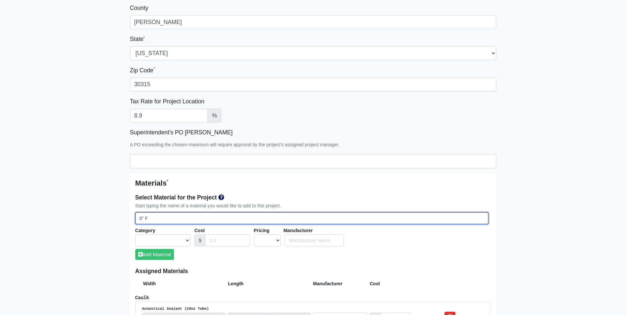
select select
type input "6" Fla"
select select
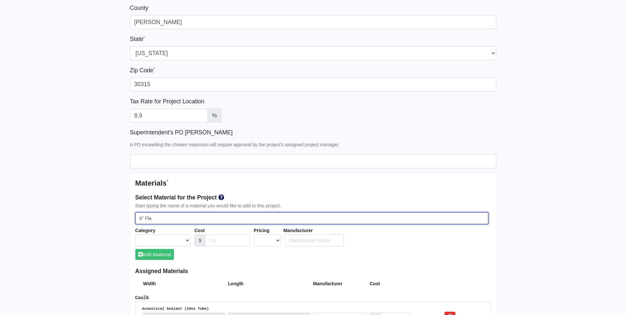
type input "6" Flat"
select select
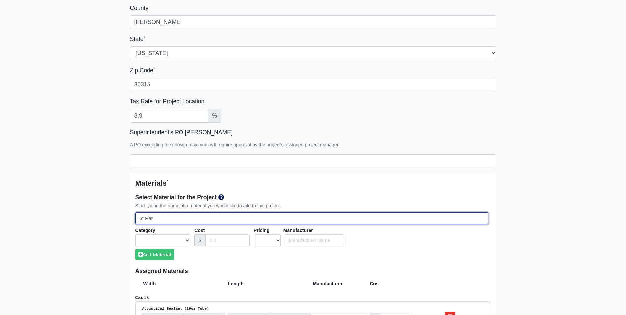
select select
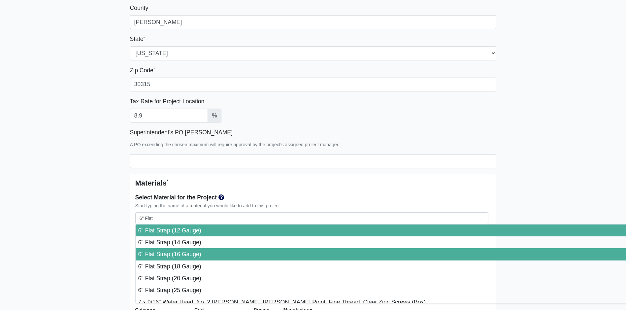
type input "6" Flat Strap (16 Gauge)"
select select "[object Object]"
select select "1"
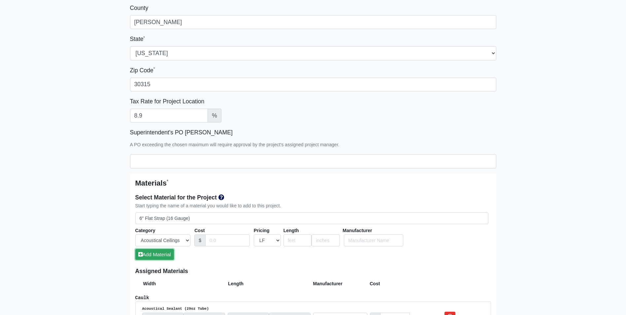
click at [164, 253] on button "Add Material" at bounding box center [154, 254] width 39 height 11
select select
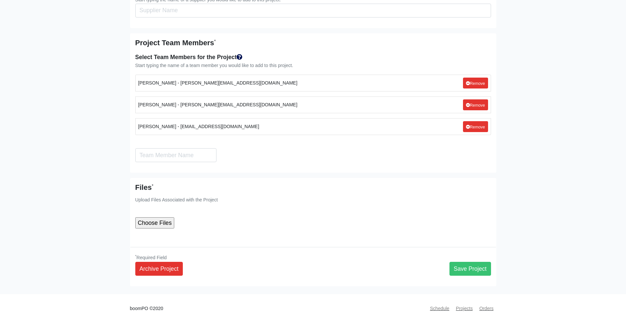
scroll to position [2015, 0]
click at [472, 261] on button "Save Project" at bounding box center [470, 268] width 42 height 14
select select
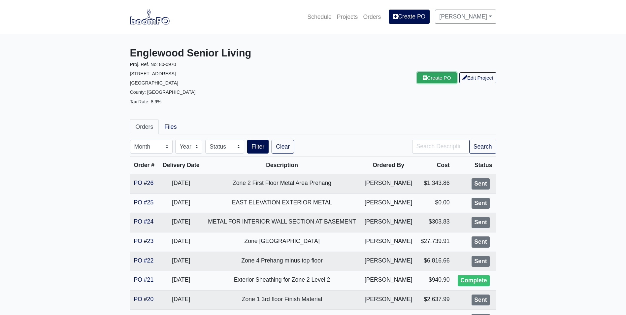
click at [432, 79] on link "Create PO" at bounding box center [437, 77] width 40 height 11
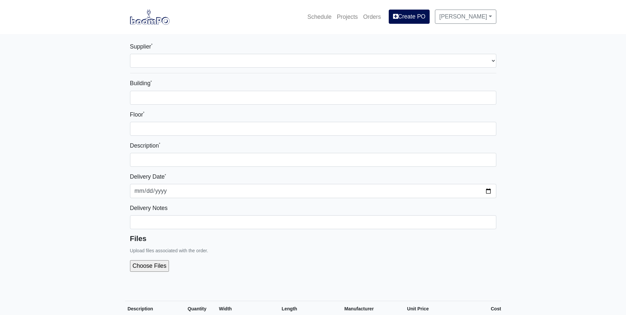
select select
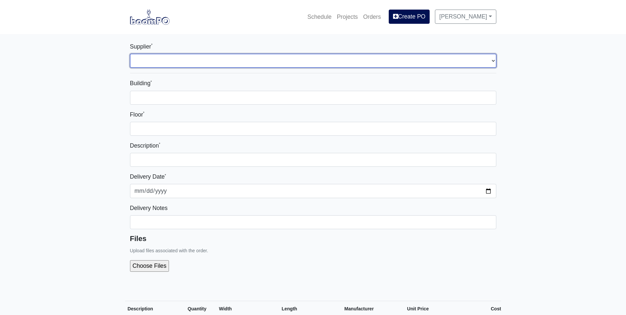
click at [145, 62] on select "Select one... L&W Supply - [GEOGRAPHIC_DATA], [GEOGRAPHIC_DATA]" at bounding box center [313, 61] width 366 height 14
select select "1"
click at [130, 54] on select "Select one... L&W Supply - [GEOGRAPHIC_DATA], [GEOGRAPHIC_DATA]" at bounding box center [313, 61] width 366 height 14
select select
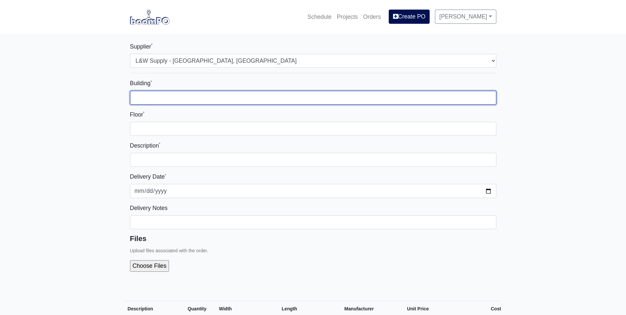
click at [139, 96] on input "Building *" at bounding box center [313, 98] width 366 height 14
type input "Zone 2"
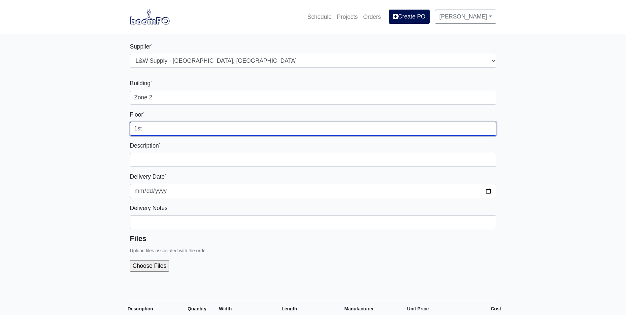
type input "1st"
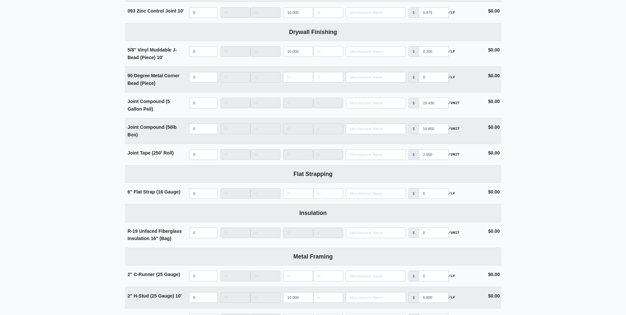
scroll to position [693, 0]
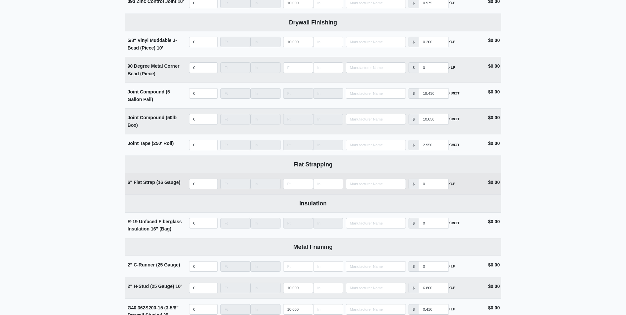
type input "Zone 2 First Floor Metal and Accessories"
select select
click at [205, 188] on input "quantity" at bounding box center [203, 184] width 29 height 11
type input "10"
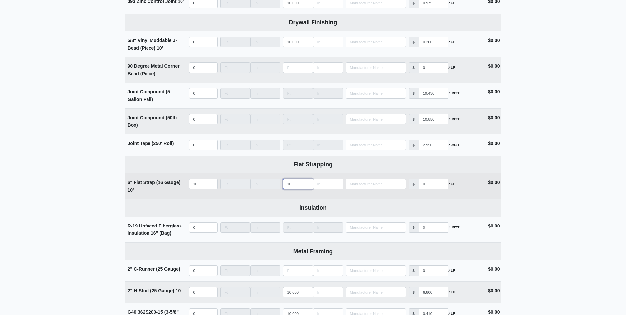
type input "10"
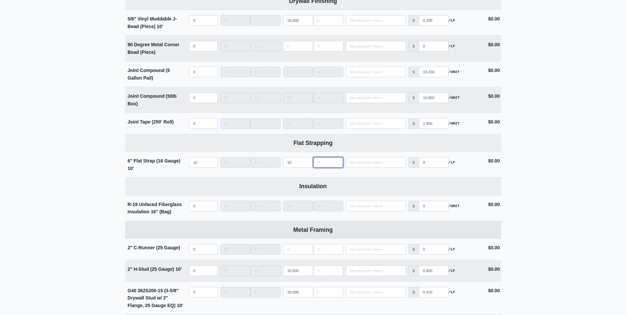
scroll to position [726, 0]
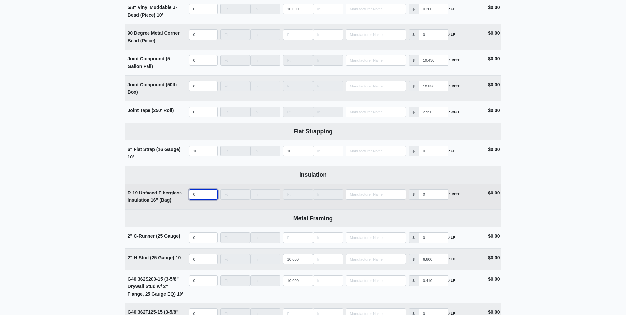
select select
click at [197, 198] on input "quantity" at bounding box center [203, 194] width 29 height 11
type input "2"
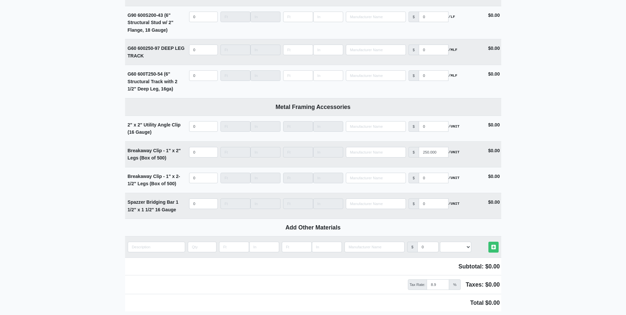
scroll to position [1617, 0]
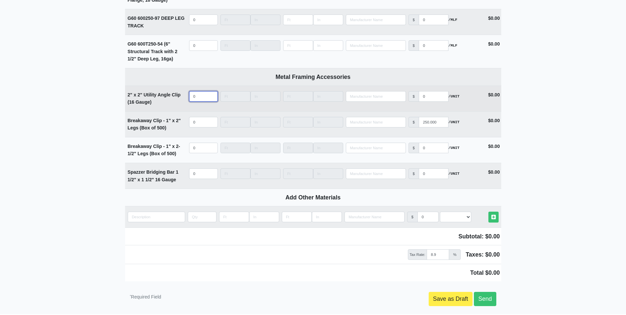
select select
click at [196, 97] on input "quantity" at bounding box center [203, 96] width 29 height 11
type input "100"
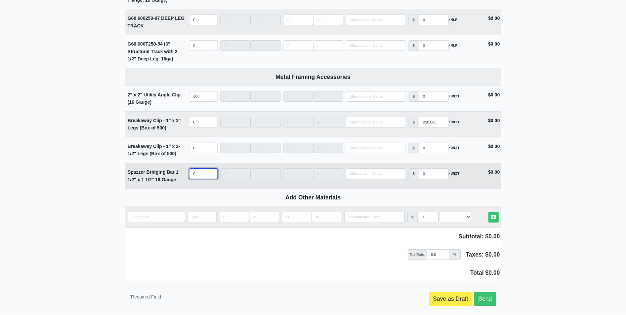
select select
click at [194, 177] on input "quantity" at bounding box center [203, 173] width 29 height 11
type input "100"
click at [432, 301] on link "Save as Draft" at bounding box center [451, 299] width 44 height 14
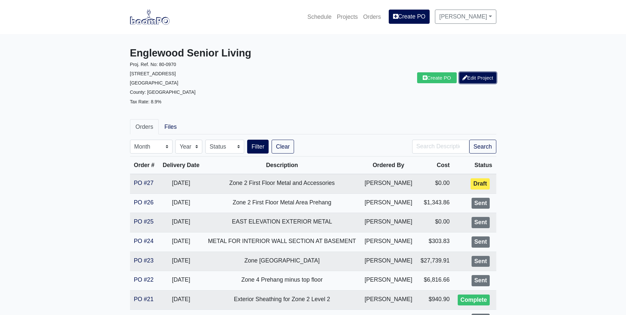
click at [472, 78] on link "Edit Project" at bounding box center [477, 77] width 37 height 11
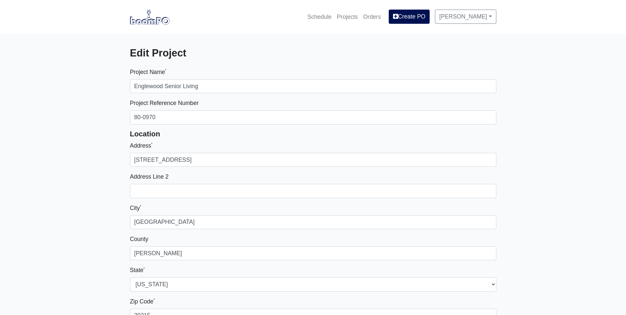
select select
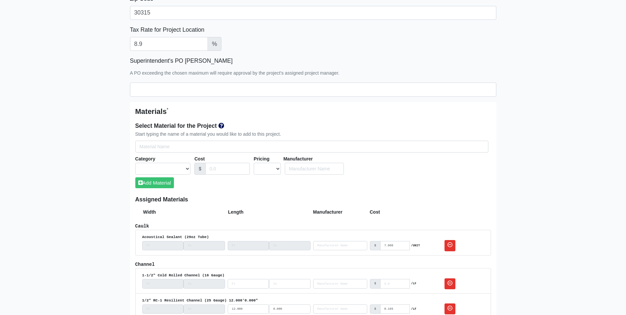
scroll to position [297, 0]
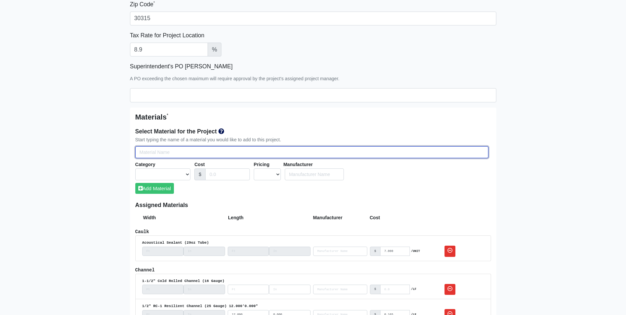
click at [146, 157] on input "Select Team Members for the Project" at bounding box center [311, 152] width 353 height 12
type input "g"
select select
type input "g6"
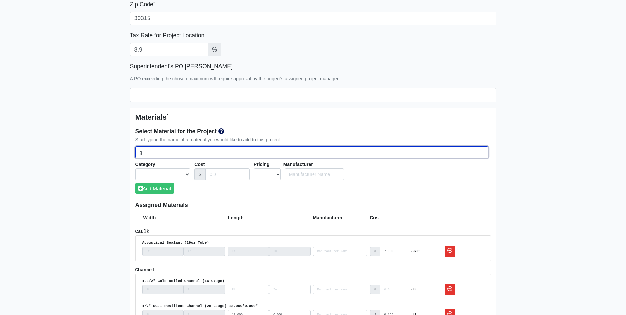
select select
type input "g60"
select select
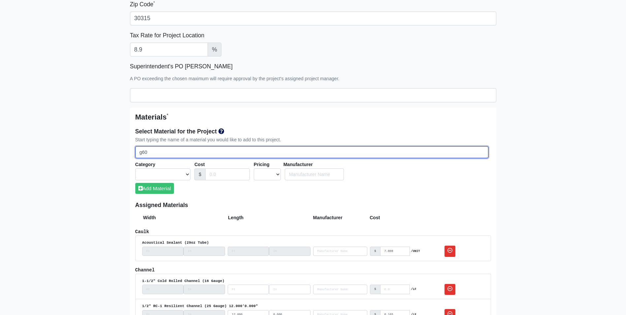
select select
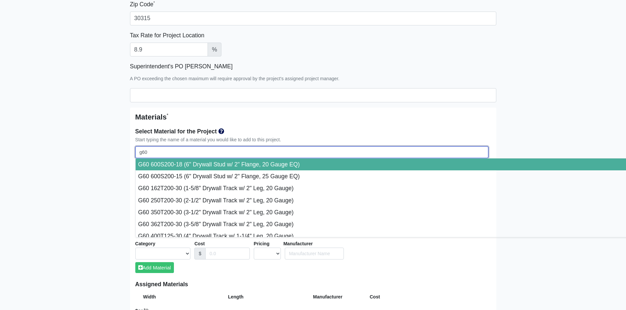
type input "g60"
select select
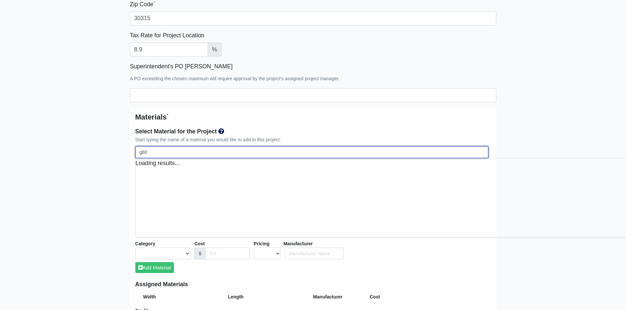
select select
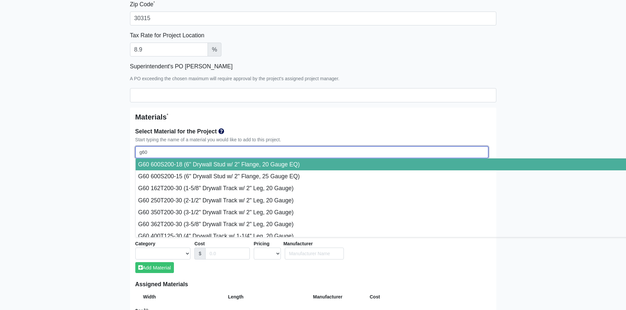
type input "g60 6"
select select
type input "g60 60"
select select
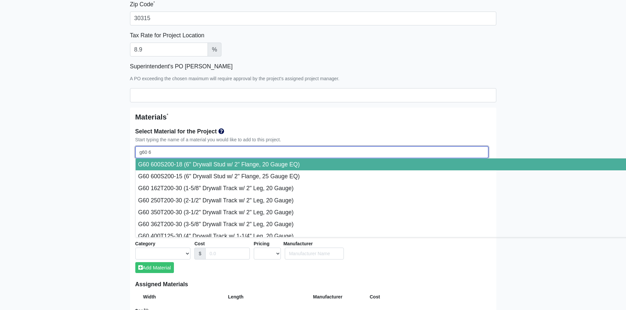
select select
type input "g60 600"
select select
type input "g60 600t"
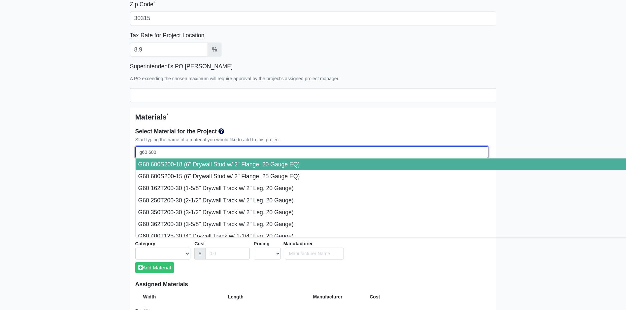
select select
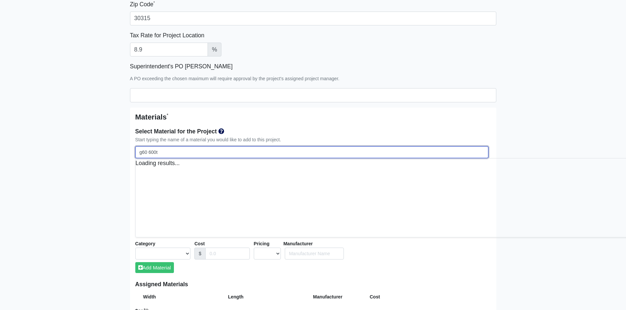
select select
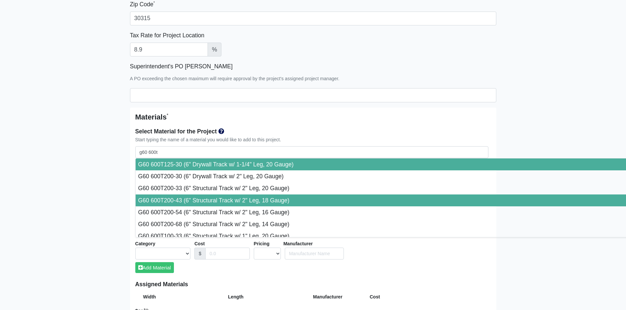
type input "G60 600T200-43 (6" Structural Track w/ 2" Leg, 18 Gauge)"
select select "[object Object]"
select select "1"
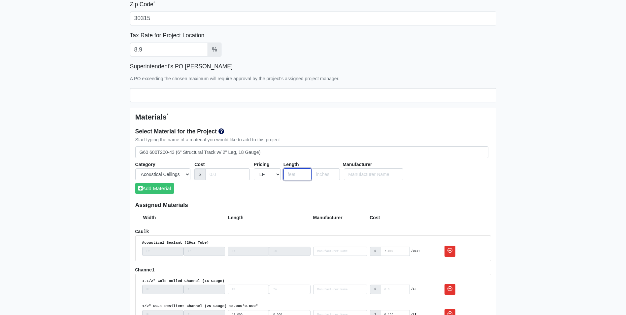
click at [295, 174] on input "number" at bounding box center [297, 174] width 28 height 12
type input "10"
click at [151, 189] on button "Add Material" at bounding box center [154, 188] width 39 height 11
select select
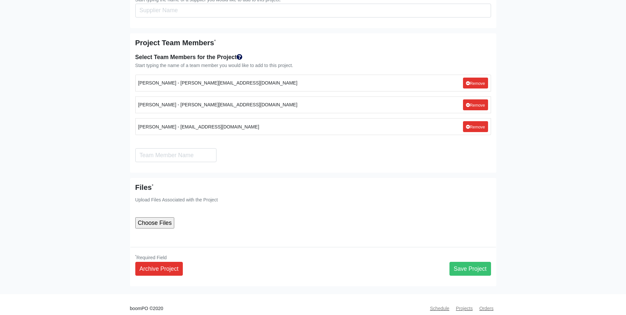
scroll to position [2040, 0]
click at [465, 261] on button "Save Project" at bounding box center [470, 268] width 42 height 14
select select
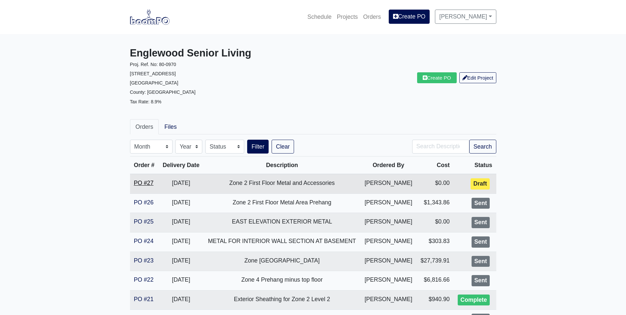
click at [143, 183] on link "PO #27" at bounding box center [144, 183] width 20 height 7
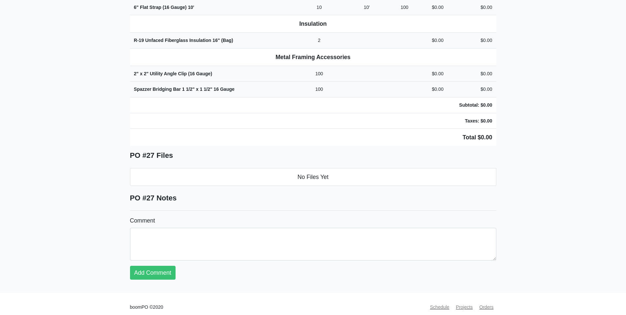
scroll to position [144, 0]
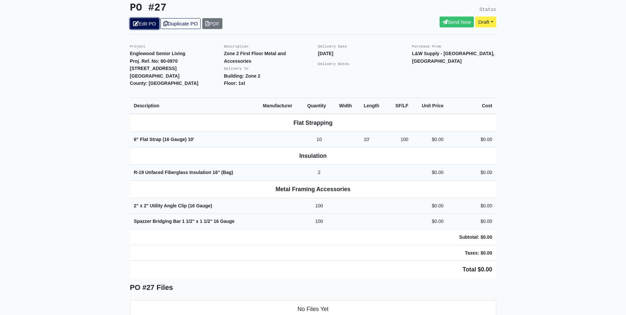
click at [143, 18] on link "Edit PO" at bounding box center [144, 23] width 29 height 11
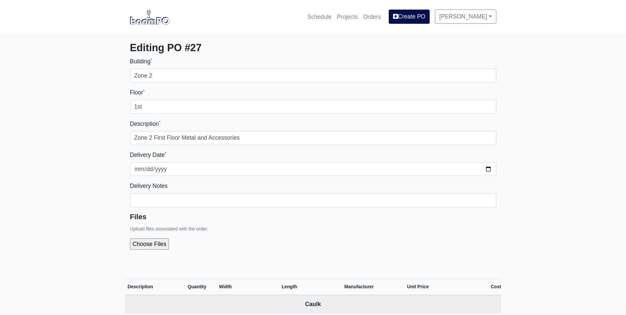
select select
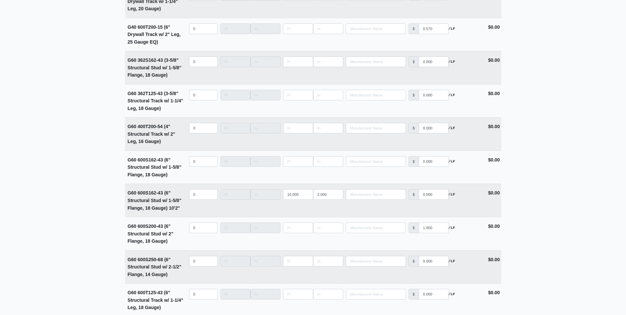
scroll to position [1188, 0]
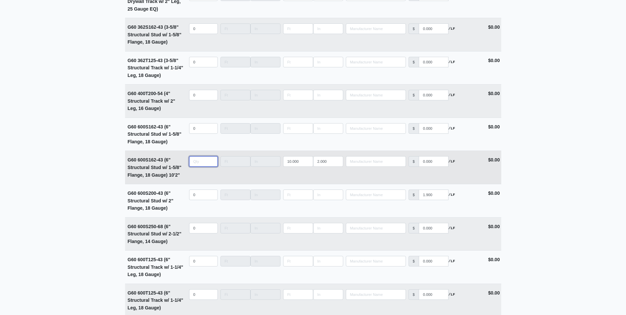
click at [199, 166] on input "quantity" at bounding box center [203, 161] width 29 height 11
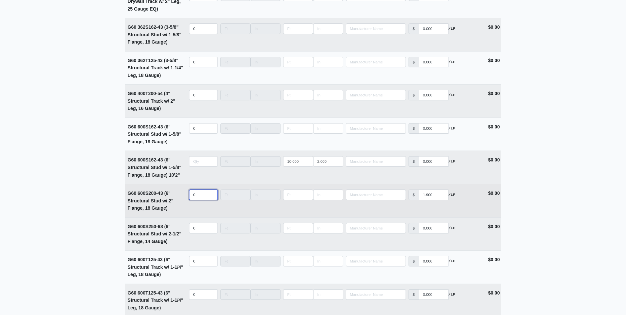
type input "0"
click at [205, 200] on input "quantity" at bounding box center [203, 194] width 29 height 11
type input "18"
type input "1"
select select
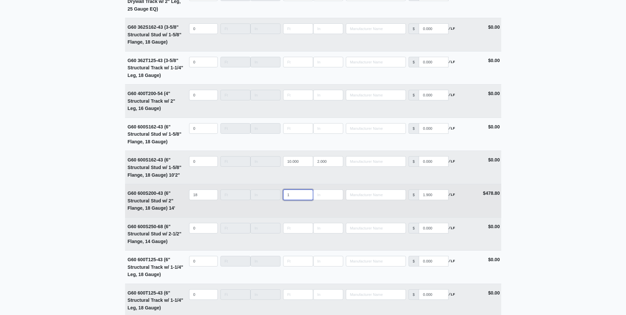
type input "14"
select select
type input "14"
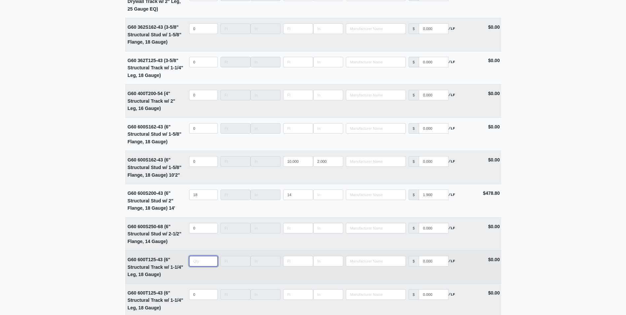
click at [192, 262] on input "quantity" at bounding box center [203, 261] width 29 height 11
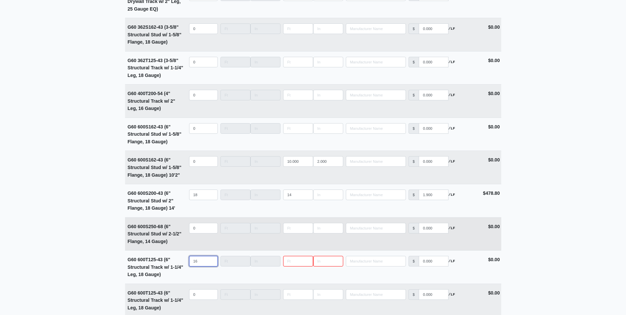
type input "16"
type input "10"
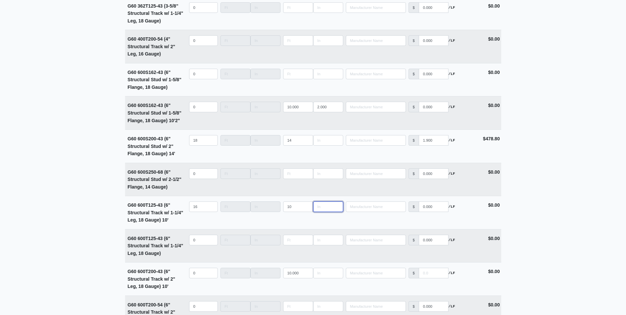
scroll to position [1254, 0]
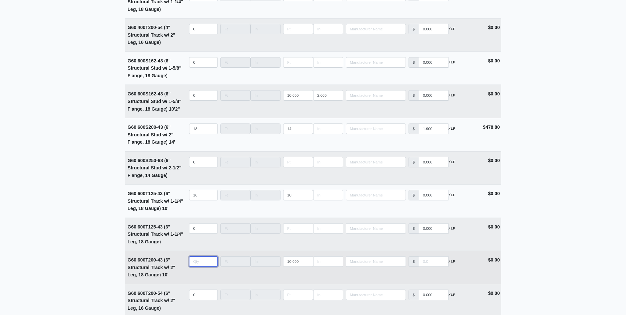
click at [198, 261] on input "quantity" at bounding box center [203, 261] width 29 height 11
type input "1"
type input "0"
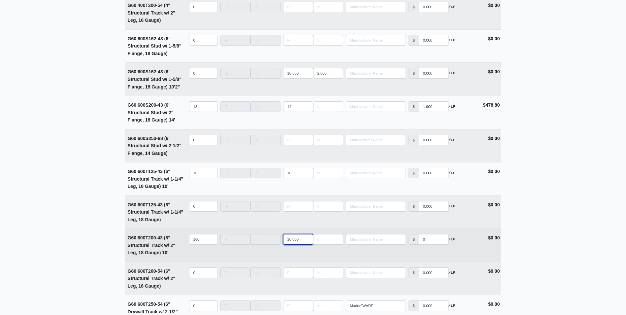
scroll to position [1287, 0]
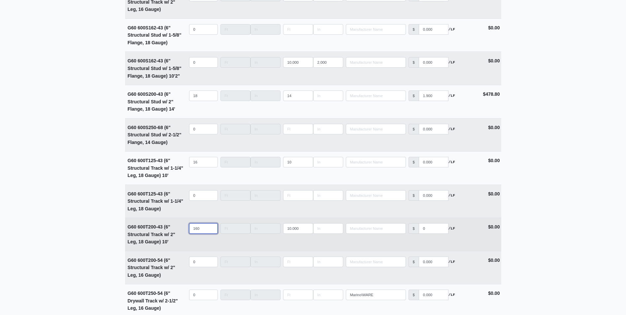
click at [206, 230] on input "160" at bounding box center [203, 228] width 29 height 11
type input "16"
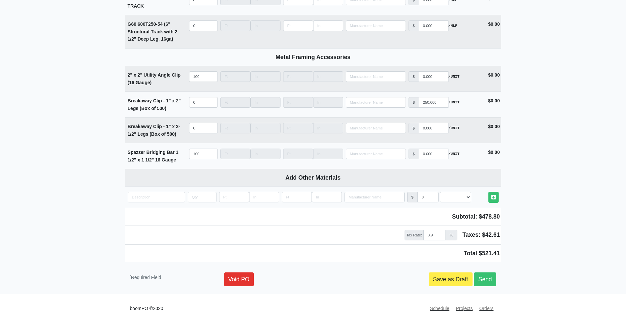
scroll to position [1659, 0]
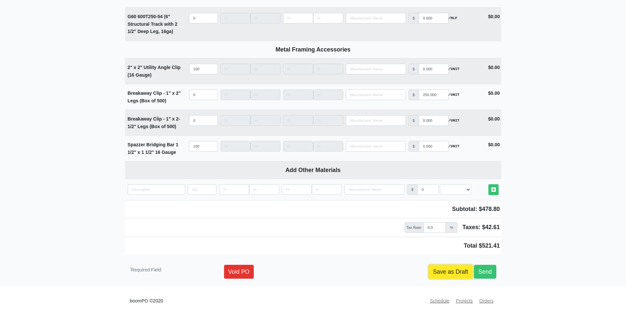
click at [463, 270] on link "Save as Draft" at bounding box center [451, 272] width 44 height 14
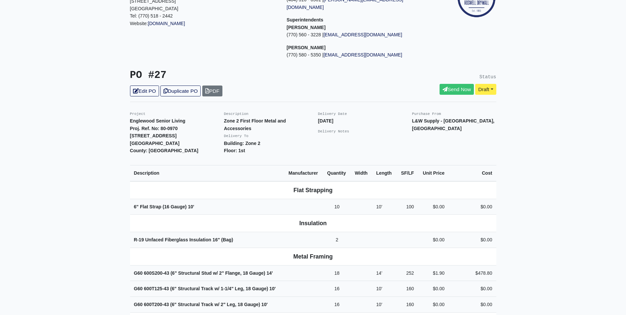
scroll to position [110, 0]
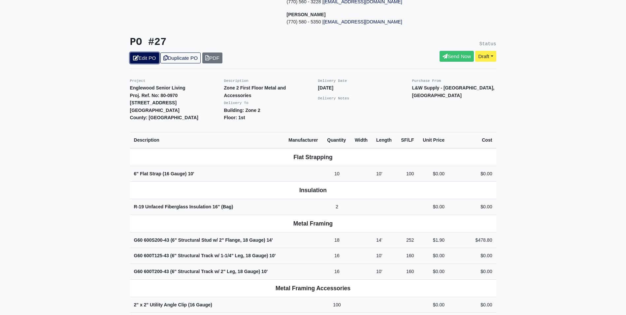
click at [142, 52] on link "Edit PO" at bounding box center [144, 57] width 29 height 11
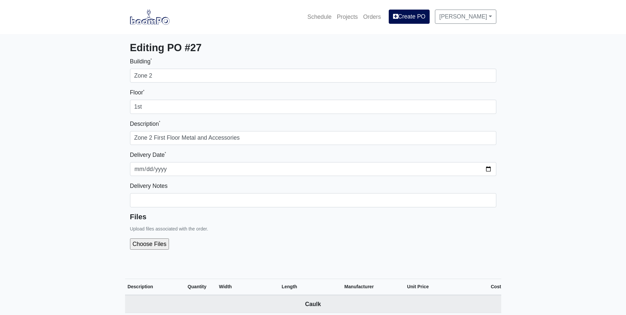
select select
click at [344, 19] on link "Projects" at bounding box center [347, 17] width 26 height 15
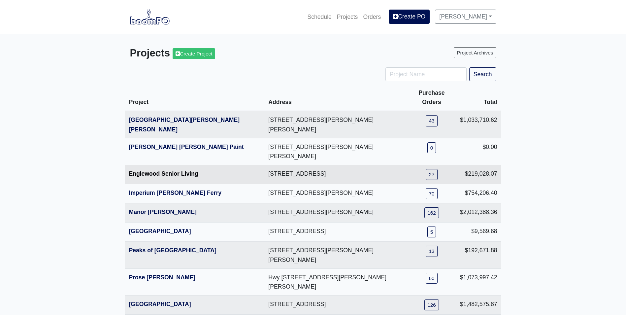
click at [146, 170] on link "Englewood Senior Living" at bounding box center [163, 173] width 69 height 7
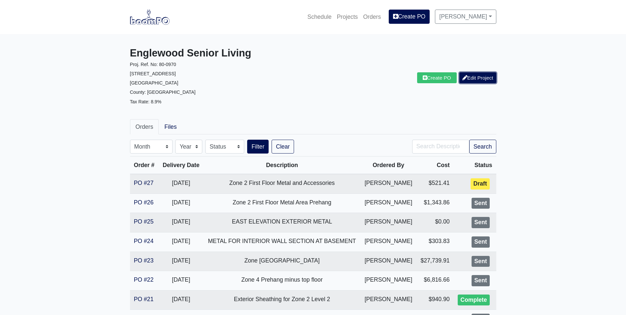
click at [475, 79] on link "Edit Project" at bounding box center [477, 77] width 37 height 11
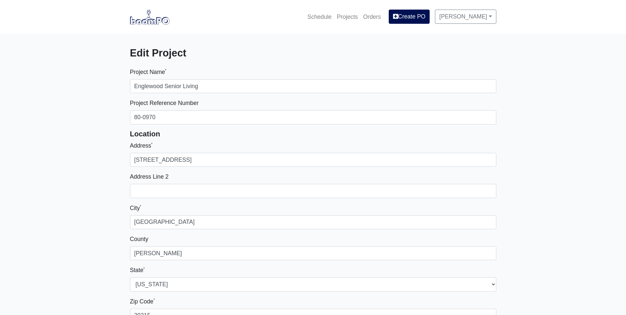
select select
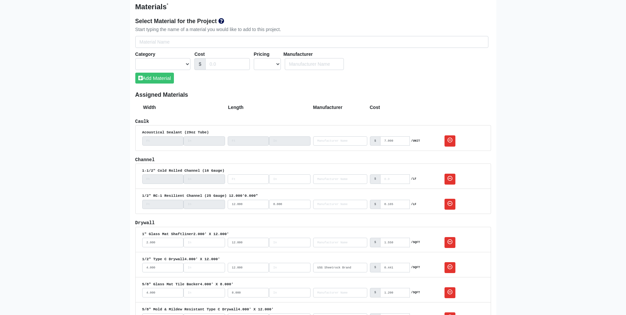
scroll to position [396, 0]
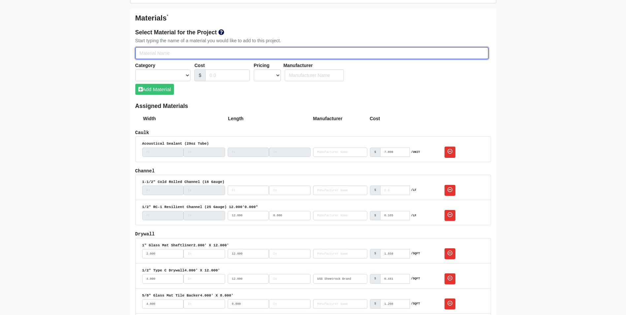
click at [142, 54] on input "Select Team Members for the Project" at bounding box center [311, 53] width 353 height 12
type input "G"
select select
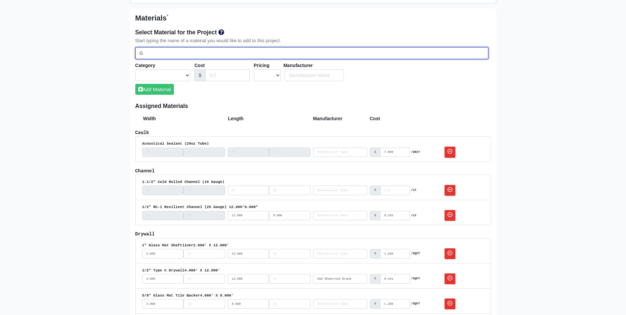
select select
type input "G6"
select select
type input "G60"
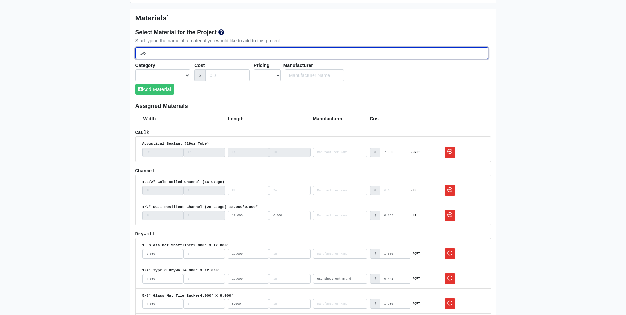
select select
type input "G60"
select select
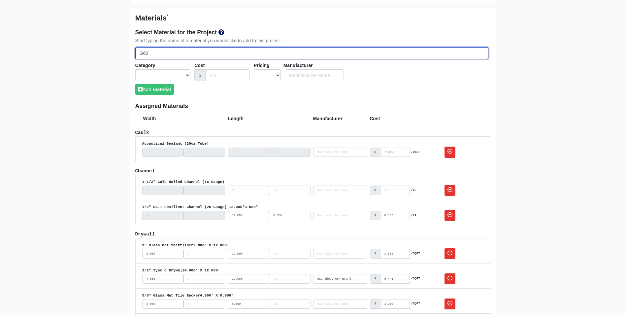
select select
type input "G60 6"
select select
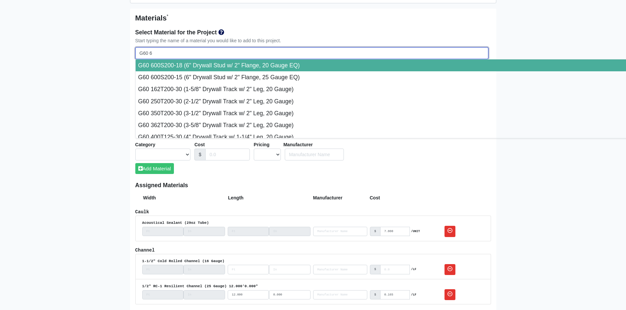
type input "G60 60"
select select
type input "G60 600"
select select
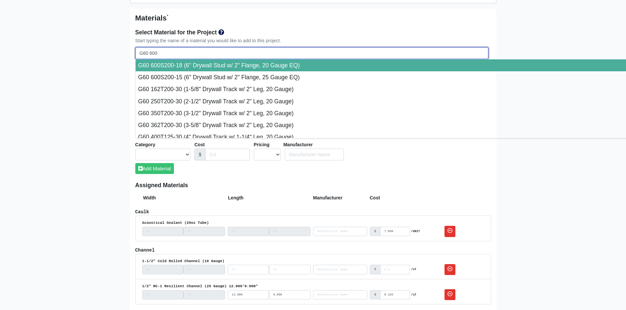
select select
type input "G60 600S"
select select
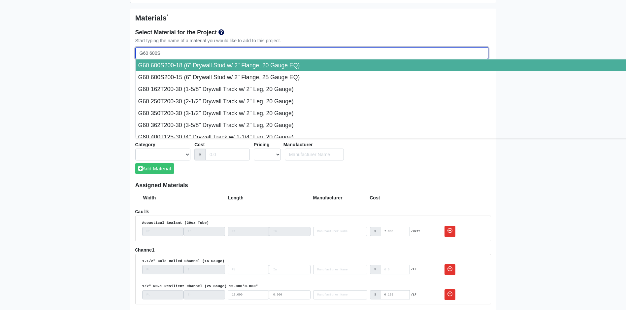
select select
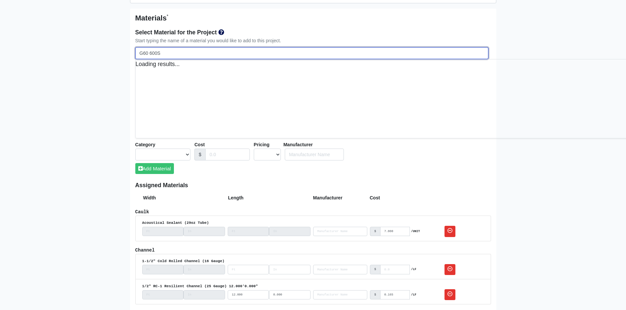
select select
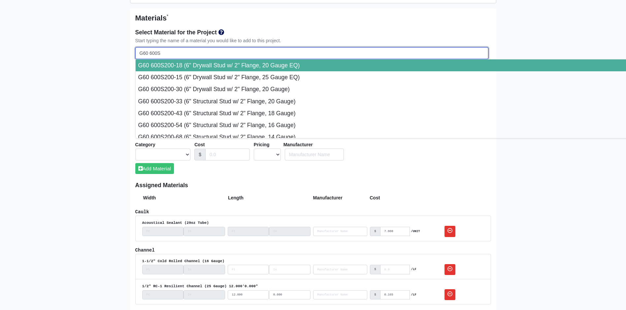
select select
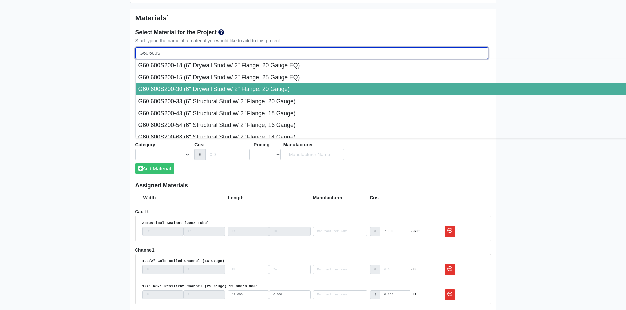
select select
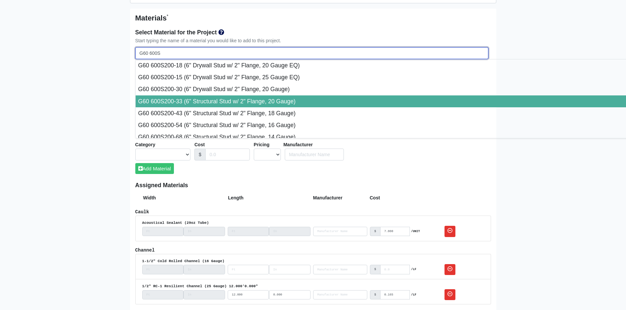
select select
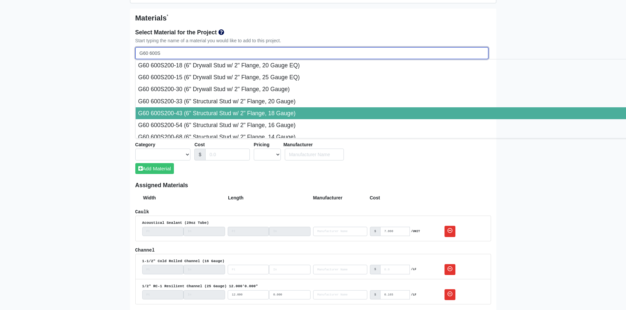
type input "G60 600S200-43 (6" Structural Stud w/ 2" Flange, 18 Gauge)"
select select "[object Object]"
select select "1"
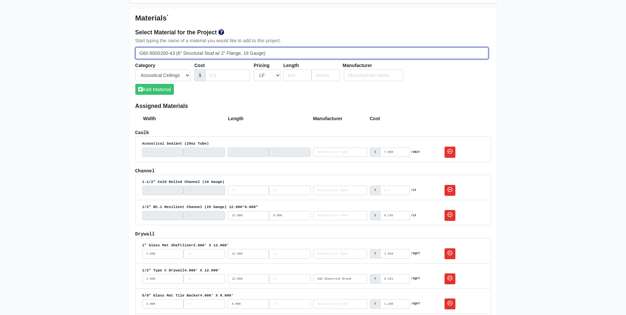
type input "G60 600S200-43 (6" Structural Stud w/ 2" Flange, 18 Gauge)"
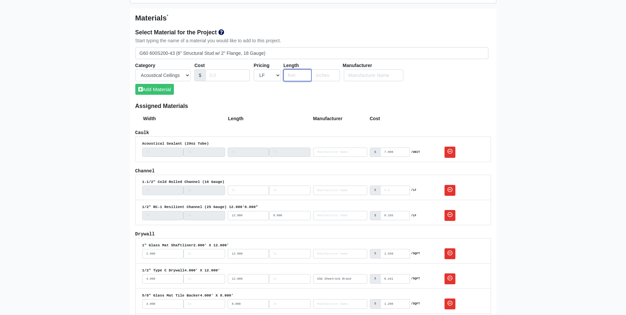
click at [285, 75] on input "number" at bounding box center [297, 75] width 28 height 12
type input "16"
type input "5"
click at [163, 89] on button "Add Material" at bounding box center [154, 89] width 39 height 11
select select
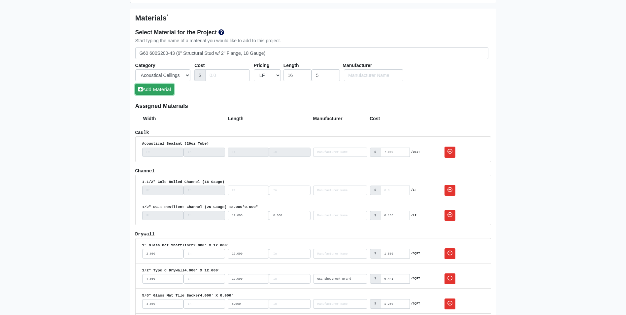
select select
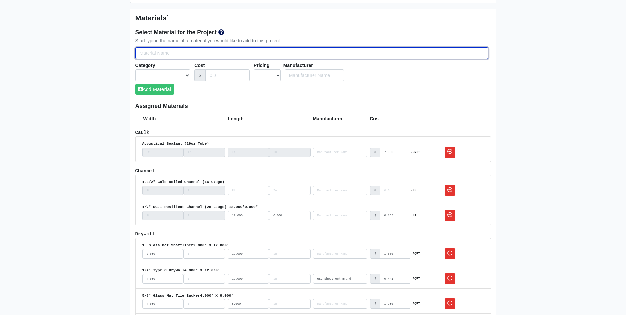
click at [143, 55] on input "Select Team Members for the Project" at bounding box center [311, 53] width 353 height 12
type input "G"
select select
type input "G6"
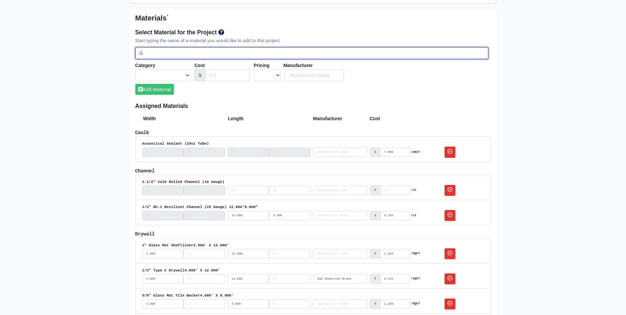
select select
type input "G60"
select select
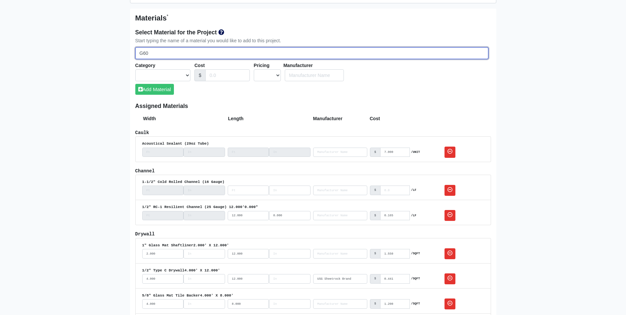
select select
type input "G60"
select select
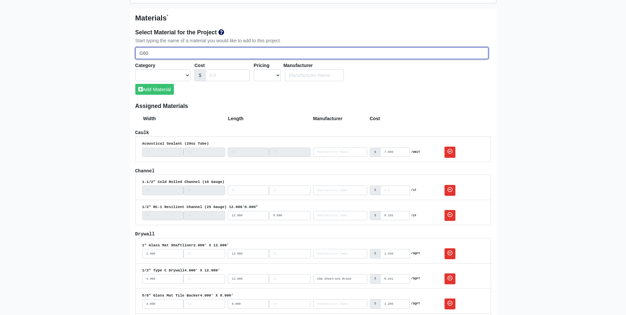
select select
type input "G60 6"
select select
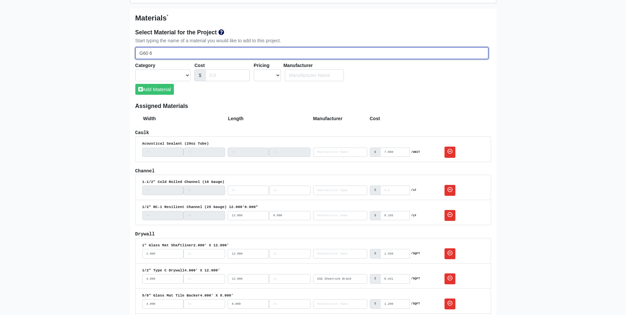
type input "G60 60"
select select
type input "G60 600"
select select
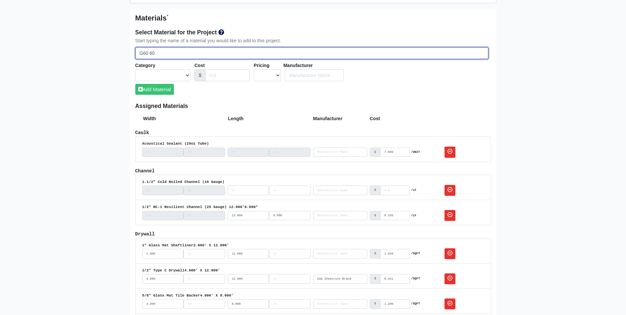
select select
type input "G60 600S"
select select
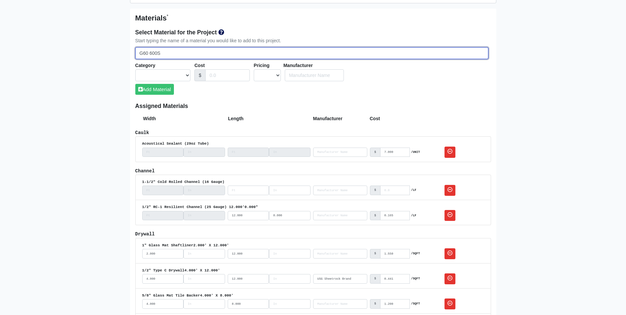
select select
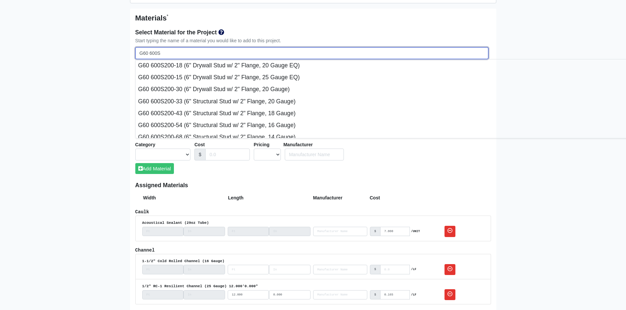
select select
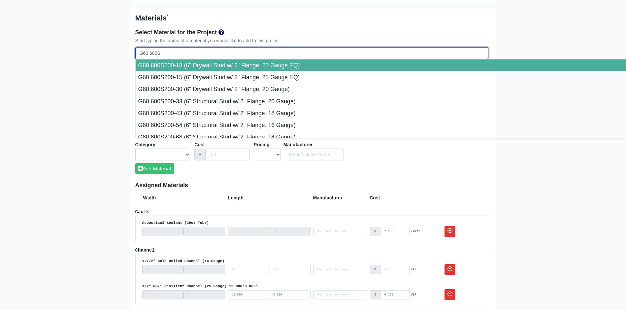
select select
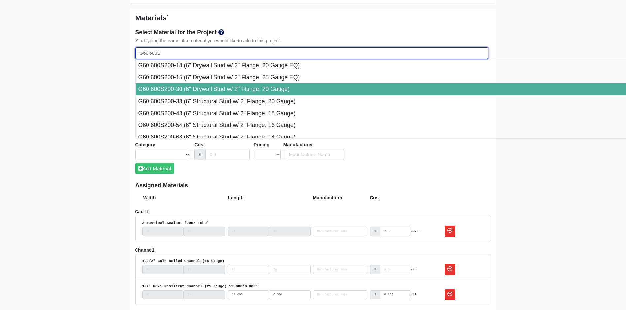
select select
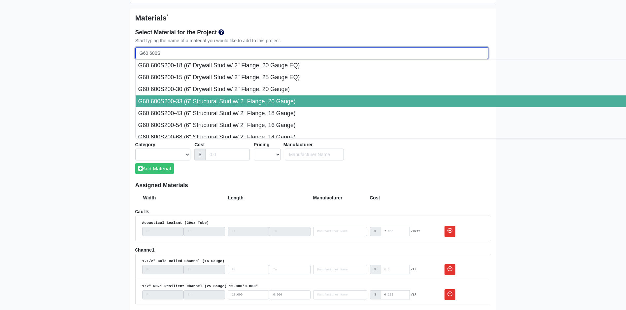
select select
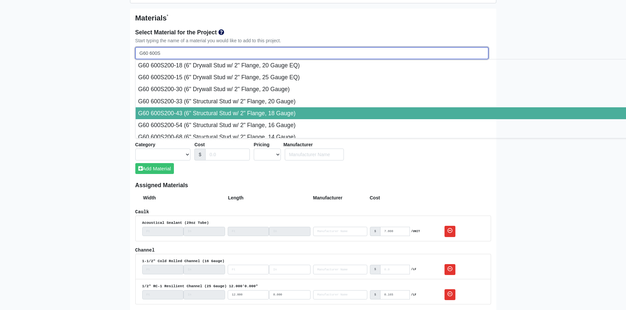
type input "G60 600S200-43 (6" Structural Stud w/ 2" Flange, 18 Gauge)"
select select "[object Object]"
select select "1"
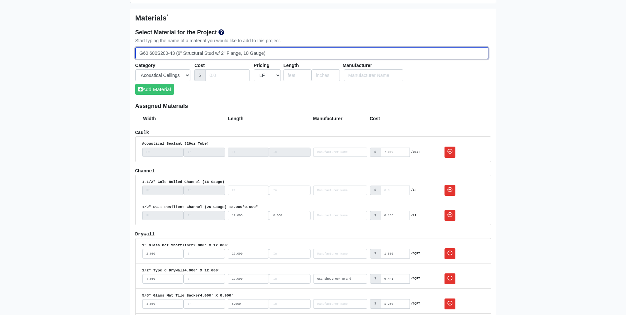
type input "G60 600S200-43 (6" Structural Stud w/ 2" Flange, 18 Gauge)"
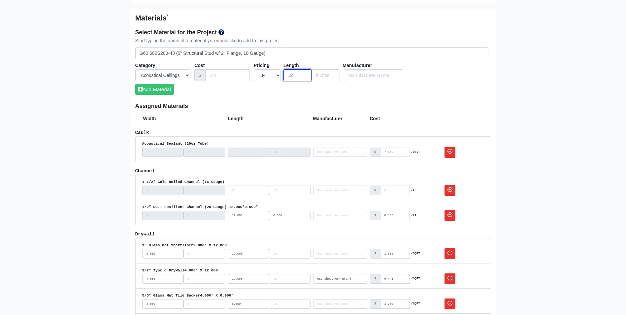
type input "1"
type input "12"
click at [143, 86] on button "Add Material" at bounding box center [154, 89] width 39 height 11
select select
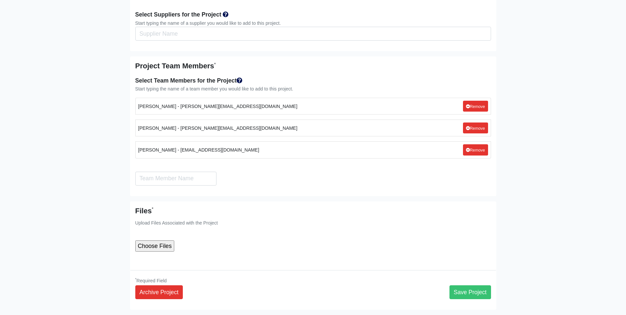
scroll to position [2090, 0]
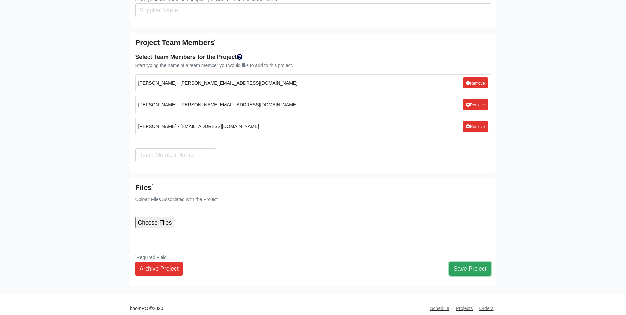
click at [475, 262] on button "Save Project" at bounding box center [470, 269] width 42 height 14
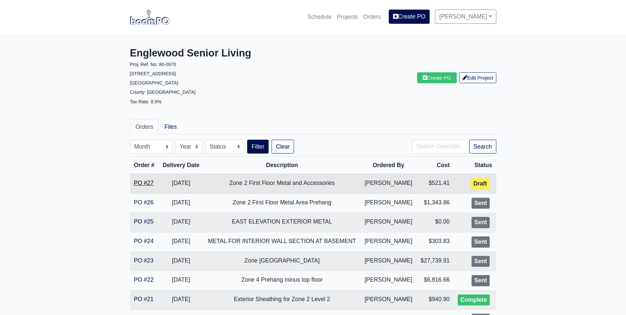
click at [139, 182] on link "PO #27" at bounding box center [144, 183] width 20 height 7
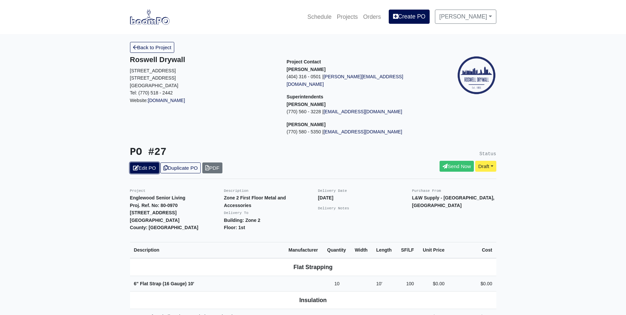
click at [141, 162] on link "Edit PO" at bounding box center [144, 167] width 29 height 11
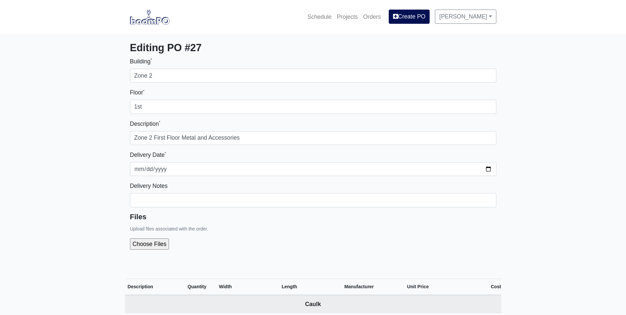
select select
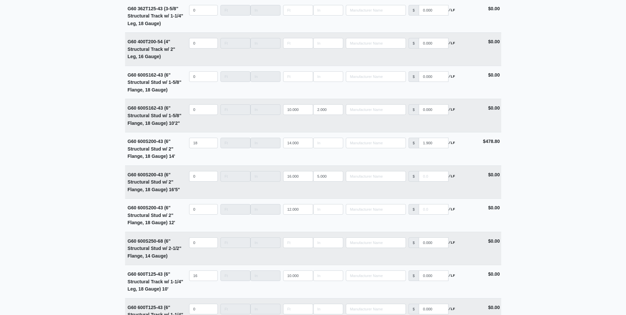
scroll to position [1254, 0]
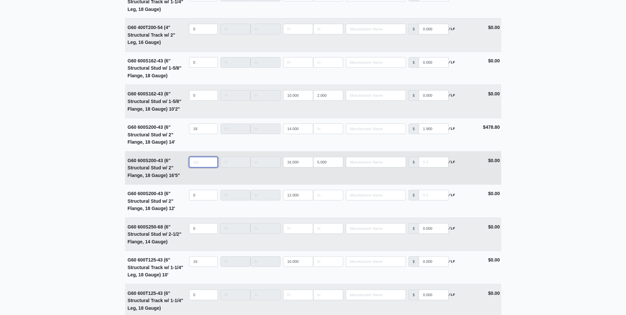
click at [193, 165] on input "quantity" at bounding box center [203, 162] width 29 height 11
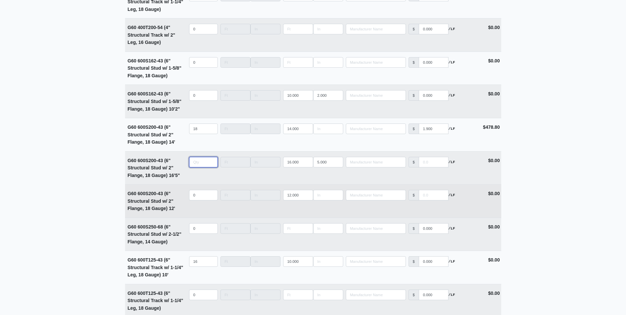
type input "7"
type input "0"
type input "75"
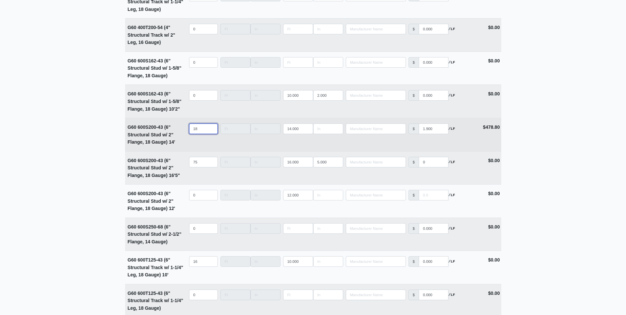
drag, startPoint x: 198, startPoint y: 132, endPoint x: 184, endPoint y: 131, distance: 13.5
click at [184, 131] on tr "G60 600S200-43 (6" Structural Stud w/ 2" Flange, 18 Gauge) 14' Qty 18 Width Len…" at bounding box center [313, 134] width 376 height 33
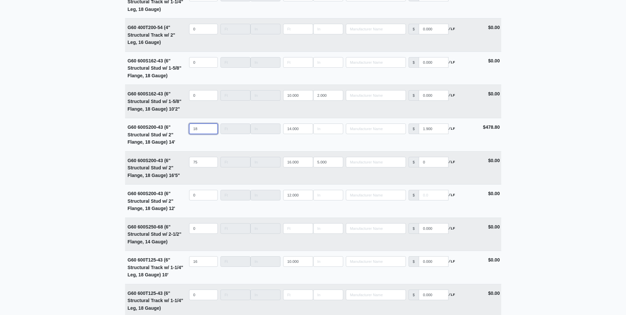
type input "1"
select select
type input "11"
select select
type input "112"
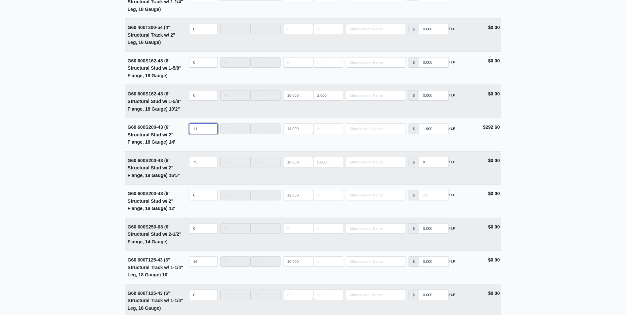
select select
type input "112"
click at [422, 167] on input "0" at bounding box center [434, 162] width 30 height 11
type input "10"
select select
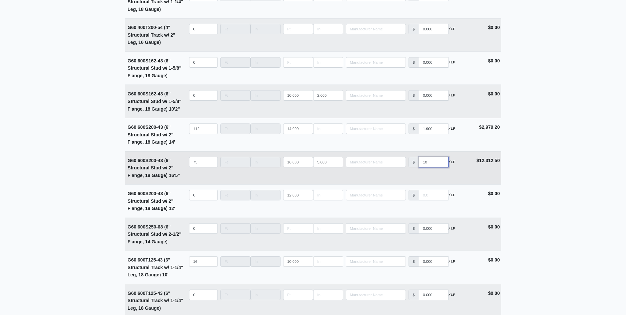
type input "1.0"
select select
type input "1.90"
select select
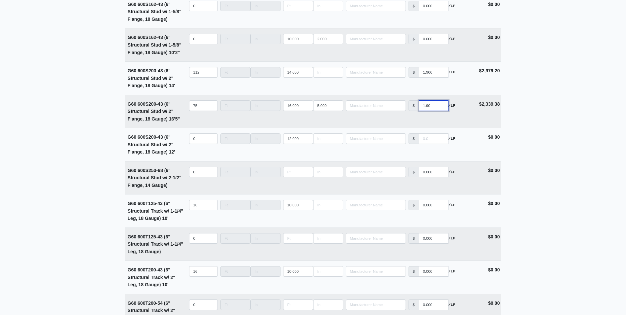
scroll to position [1320, 0]
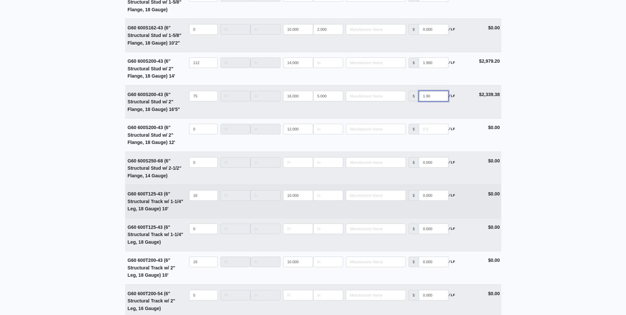
type input "1.90"
click at [211, 196] on input "17" at bounding box center [203, 195] width 29 height 11
click at [211, 196] on input "18" at bounding box center [203, 195] width 29 height 11
click at [211, 196] on input "19" at bounding box center [203, 195] width 29 height 11
type input "20"
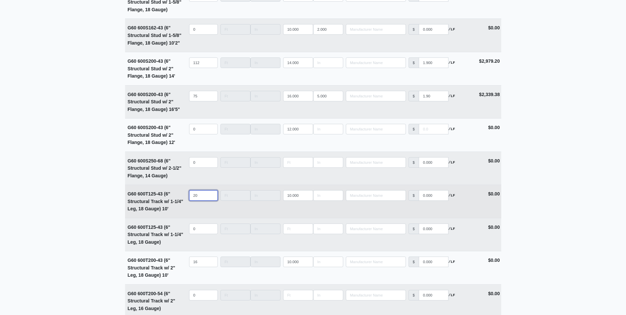
click at [211, 196] on input "20" at bounding box center [203, 195] width 29 height 11
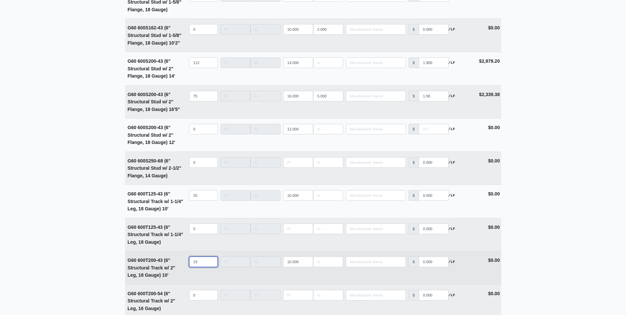
click at [211, 263] on input "19" at bounding box center [203, 261] width 29 height 11
type input "20"
click at [211, 263] on input "20" at bounding box center [203, 261] width 29 height 11
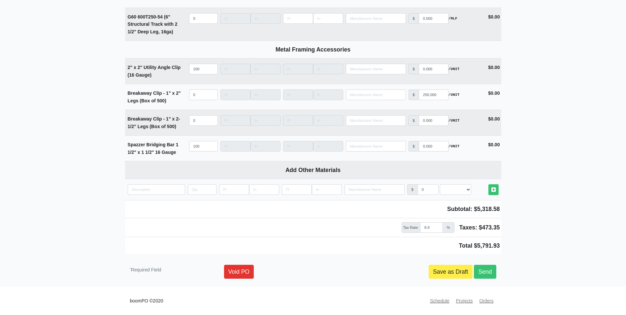
scroll to position [1725, 0]
click at [488, 269] on link "Send" at bounding box center [485, 272] width 22 height 14
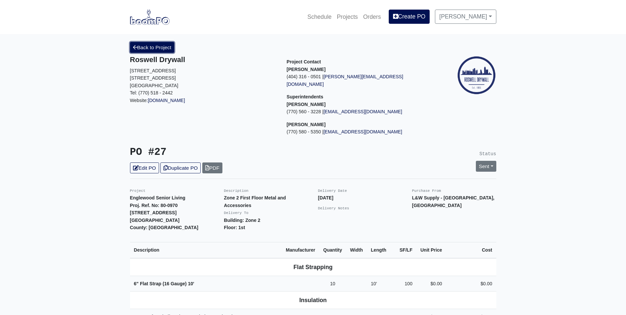
click at [141, 51] on link "Back to Project" at bounding box center [152, 47] width 45 height 11
